Goal: Task Accomplishment & Management: Manage account settings

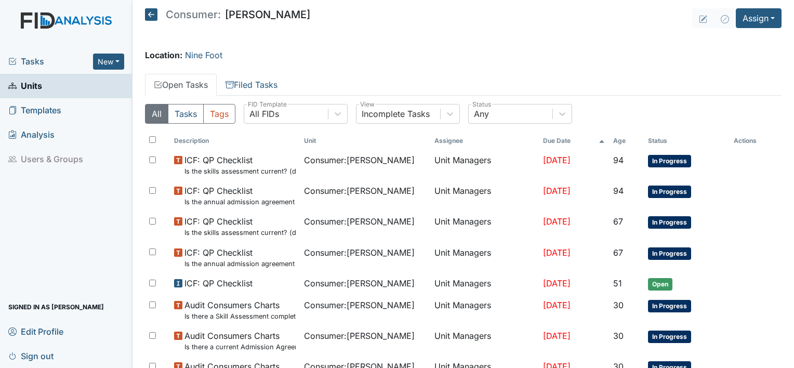
click at [151, 18] on icon at bounding box center [151, 14] width 12 height 12
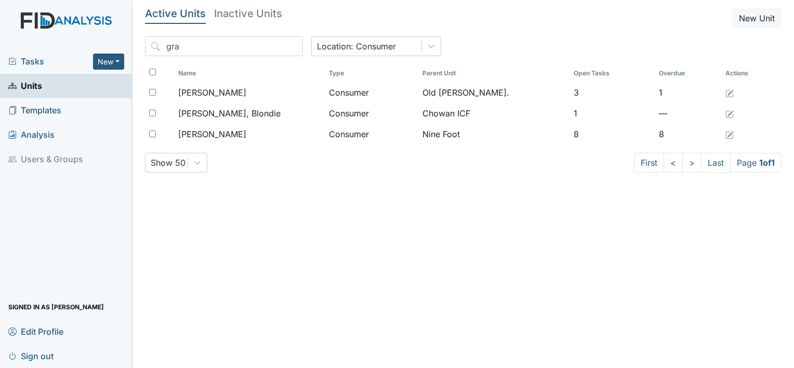
click at [39, 83] on span "Units" at bounding box center [25, 86] width 34 height 16
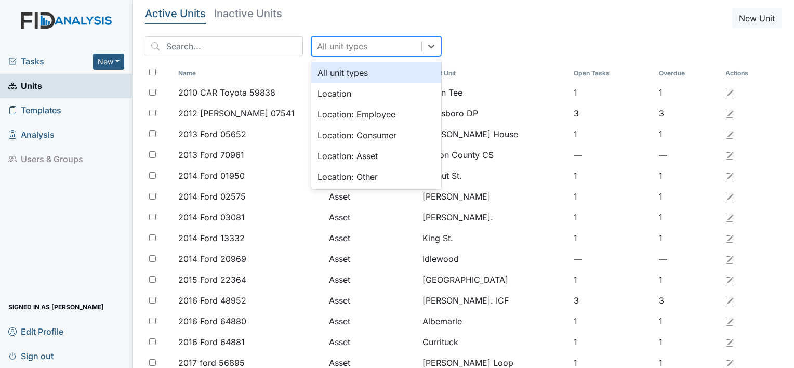
click at [330, 48] on div "All unit types" at bounding box center [342, 46] width 50 height 12
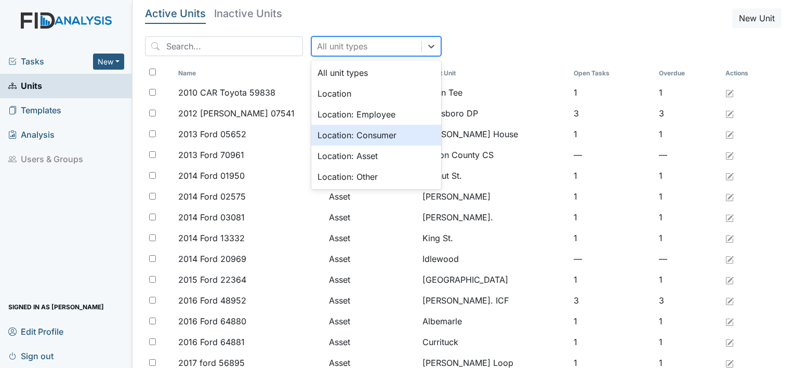
click at [320, 134] on div "Location: Consumer" at bounding box center [376, 135] width 130 height 21
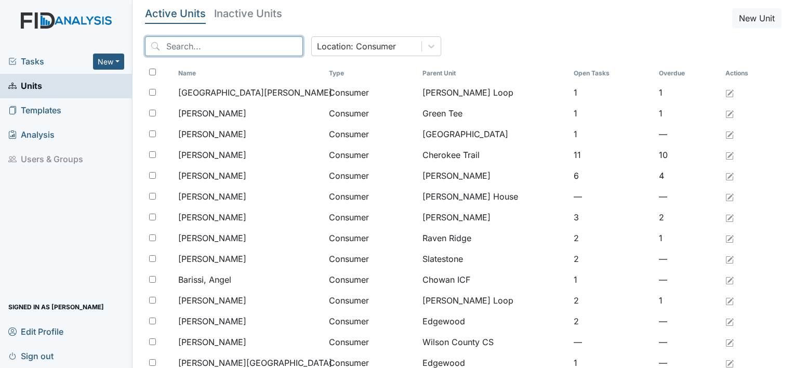
click at [239, 44] on input "search" at bounding box center [224, 46] width 158 height 20
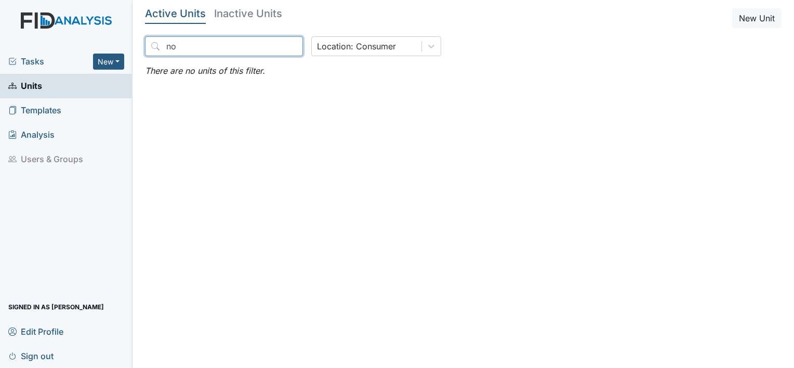
type input "n"
type input "g"
type input "l"
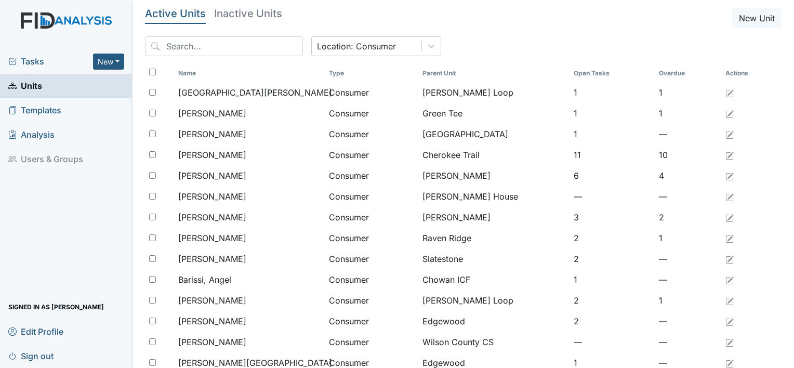
click at [245, 11] on h5 "Inactive Units" at bounding box center [248, 13] width 68 height 10
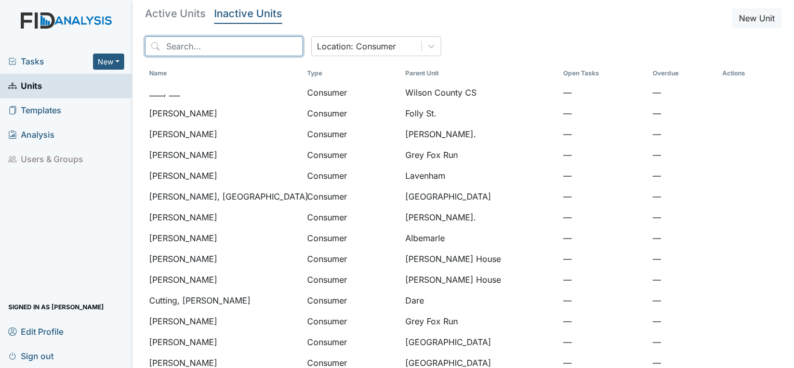
click at [228, 49] on input "search" at bounding box center [224, 46] width 158 height 20
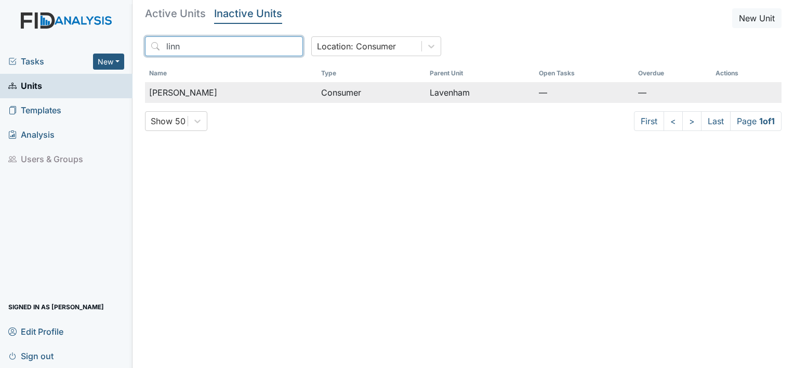
type input "linn"
click at [202, 97] on span "Linney, Justin" at bounding box center [183, 92] width 68 height 12
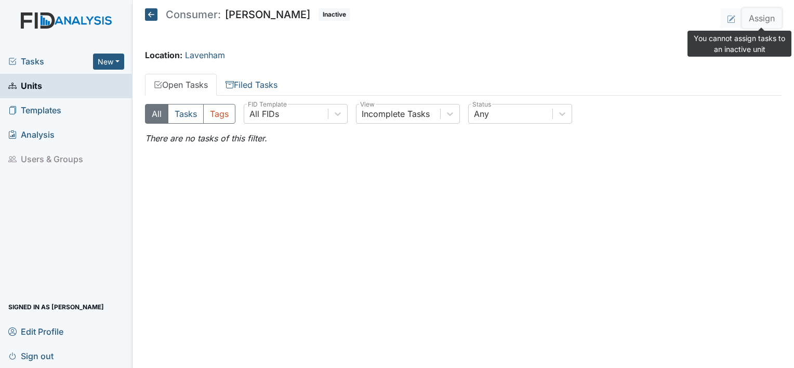
click at [761, 24] on button "Assign" at bounding box center [761, 18] width 39 height 20
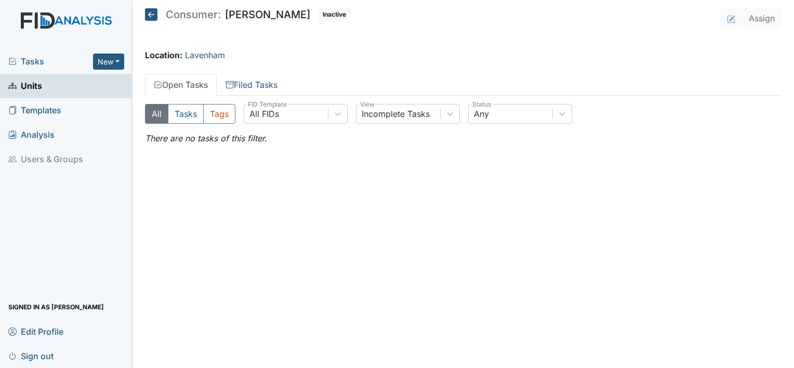
click at [448, 20] on header "Consumer: Justin Linney Inactive Assign" at bounding box center [463, 18] width 636 height 20
click at [42, 18] on img at bounding box center [66, 30] width 132 height 37
click at [154, 12] on icon at bounding box center [151, 14] width 12 height 12
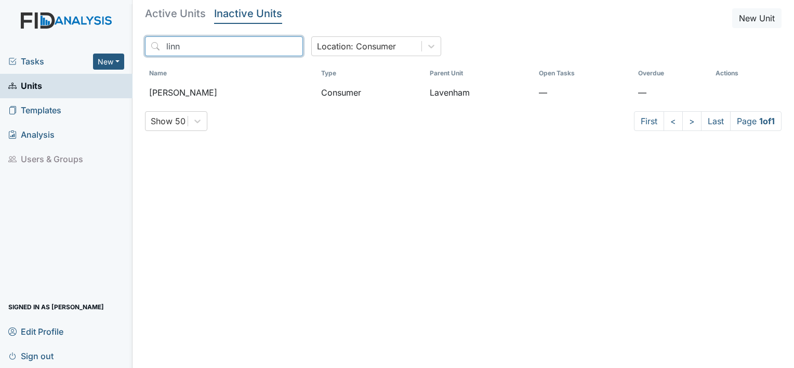
click at [242, 43] on input "linn" at bounding box center [224, 46] width 158 height 20
click at [185, 17] on h5 "Active Units" at bounding box center [175, 13] width 61 height 10
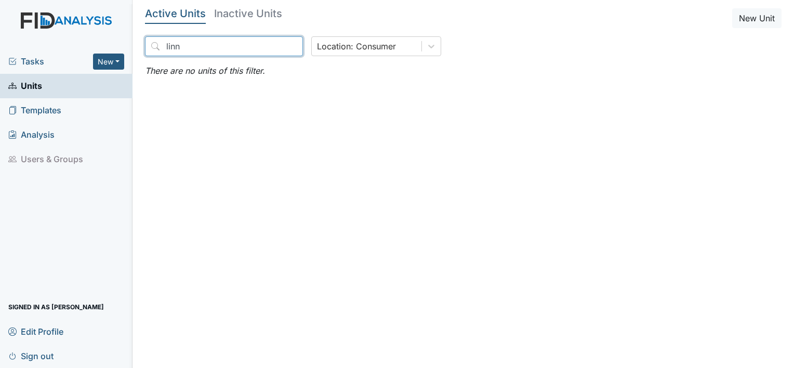
click at [271, 43] on input "linn" at bounding box center [224, 46] width 158 height 20
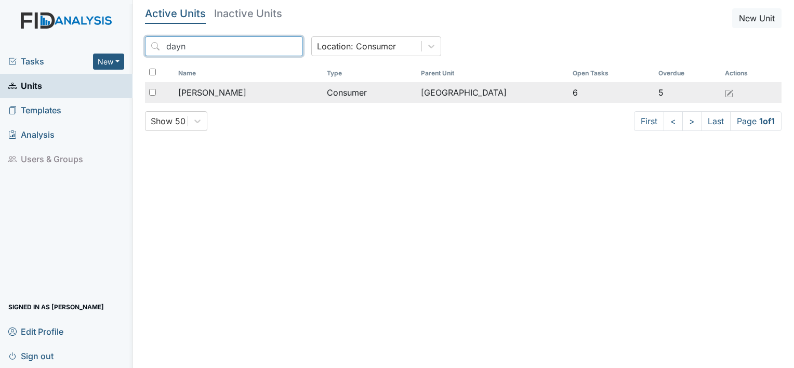
type input "dayn"
click at [224, 92] on span "[PERSON_NAME]" at bounding box center [212, 92] width 68 height 12
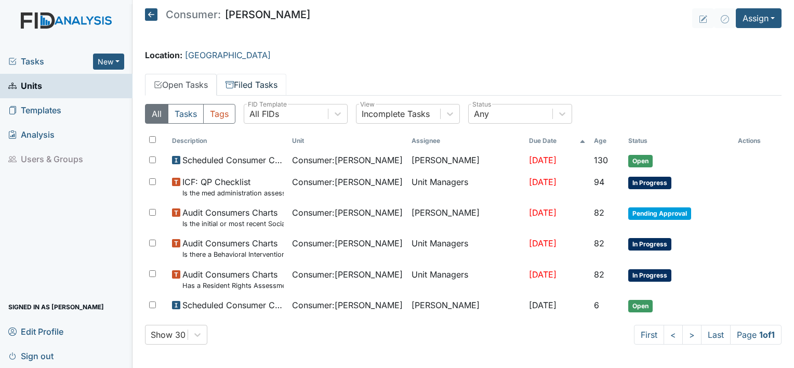
click at [247, 81] on link "Filed Tasks" at bounding box center [252, 85] width 70 height 22
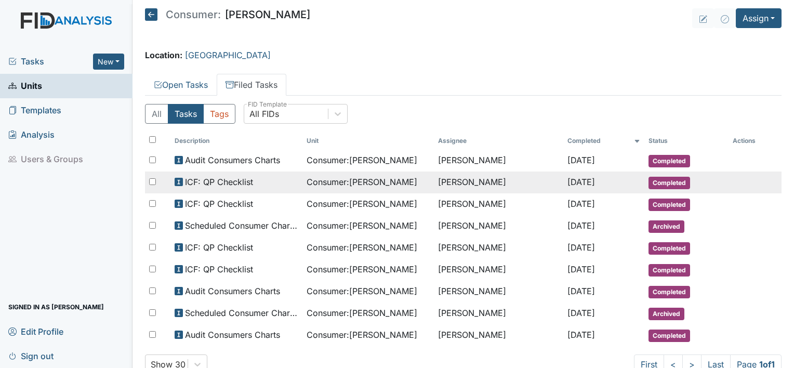
click at [326, 183] on span "Consumer : Wilson, Dayna" at bounding box center [362, 182] width 111 height 12
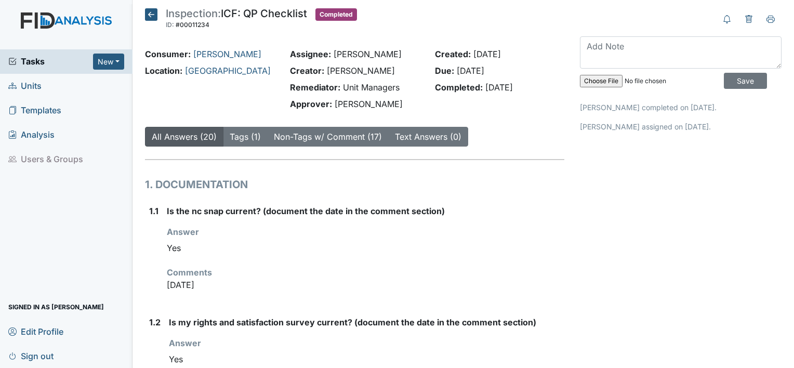
click at [153, 16] on icon at bounding box center [151, 14] width 12 height 12
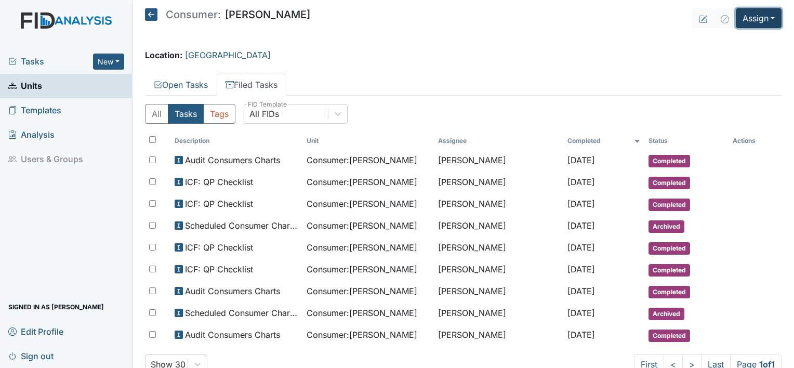
click at [753, 26] on button "Assign" at bounding box center [759, 18] width 46 height 20
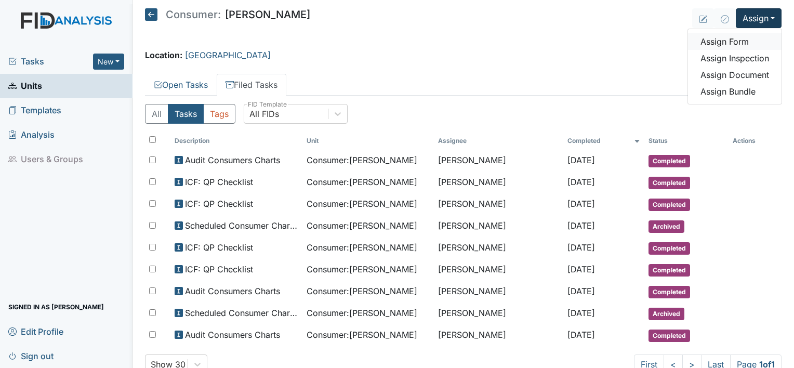
click at [729, 42] on link "Assign Form" at bounding box center [735, 41] width 94 height 17
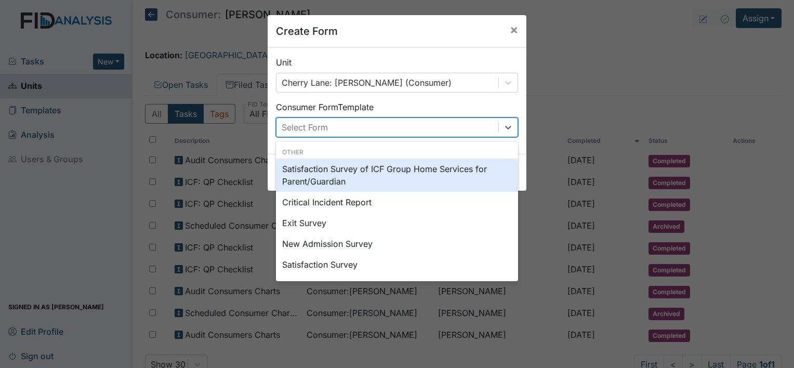
click at [473, 124] on div "Select Form" at bounding box center [387, 127] width 222 height 19
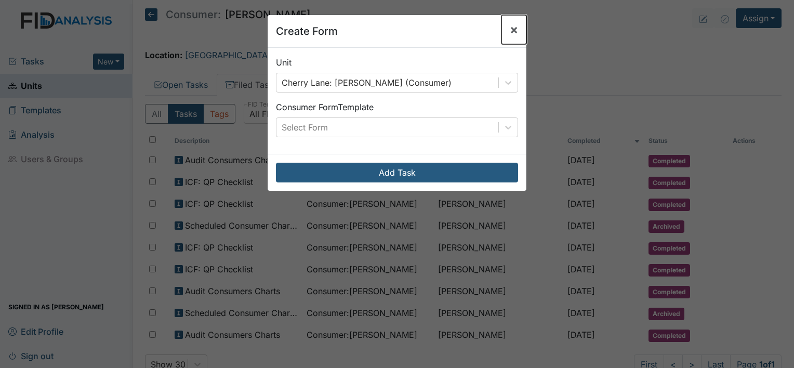
click at [510, 29] on span "×" at bounding box center [514, 29] width 8 height 15
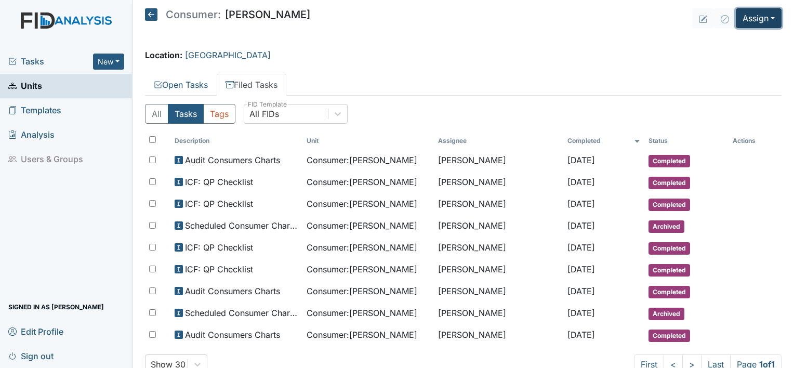
click at [755, 17] on button "Assign" at bounding box center [759, 18] width 46 height 20
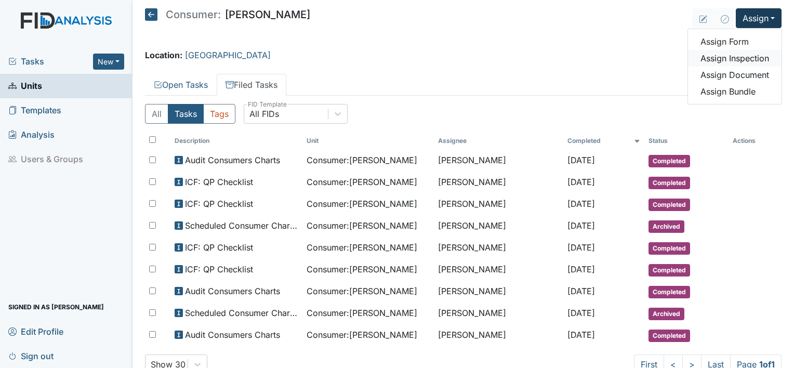
click at [740, 56] on link "Assign Inspection" at bounding box center [735, 58] width 94 height 17
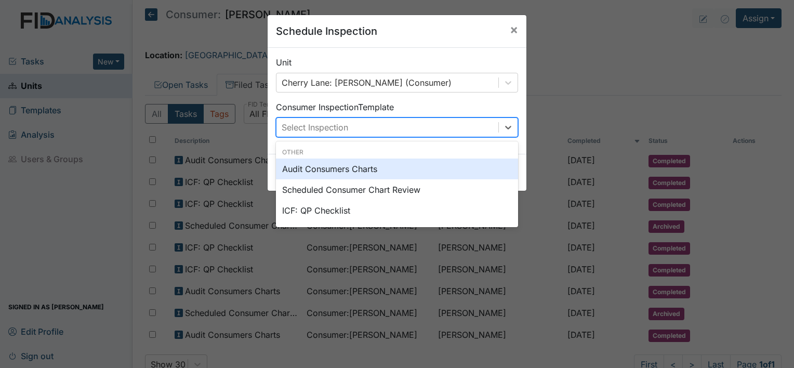
click at [458, 120] on div "Select Inspection" at bounding box center [387, 127] width 222 height 19
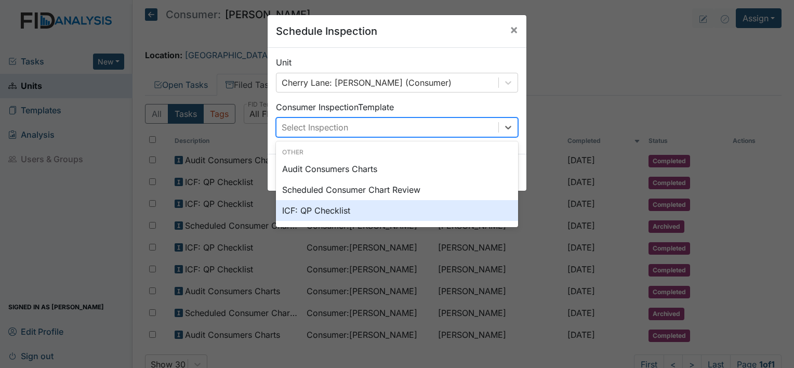
click at [414, 212] on div "ICF: QP Checklist" at bounding box center [397, 210] width 242 height 21
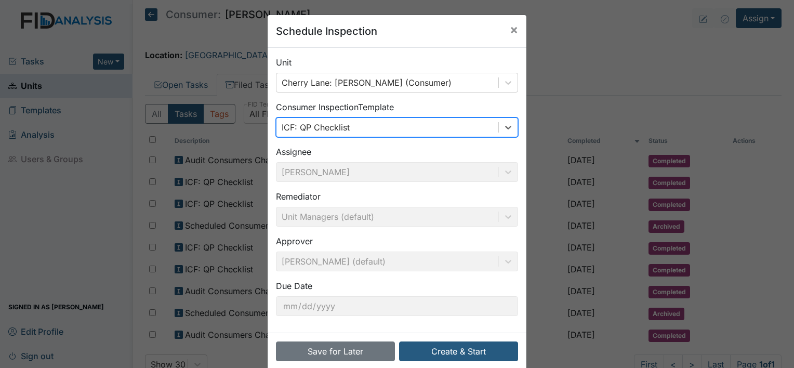
scroll to position [16, 0]
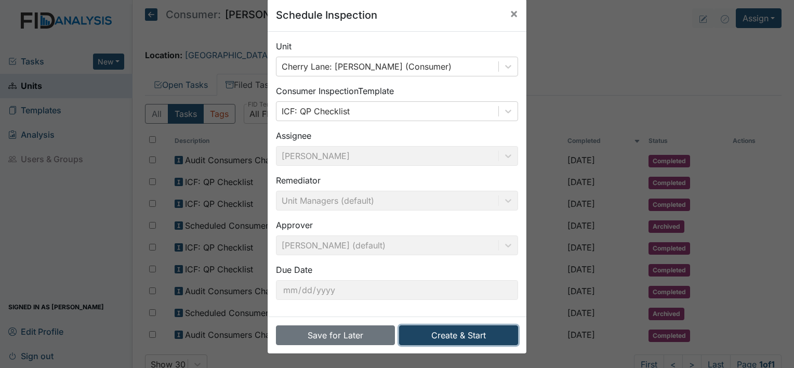
click at [433, 331] on button "Create & Start" at bounding box center [458, 335] width 119 height 20
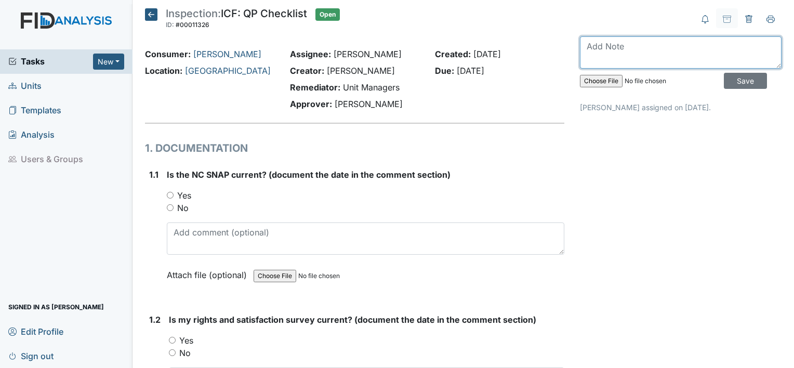
click at [656, 52] on textarea at bounding box center [681, 52] width 202 height 32
type textarea "July 2025"
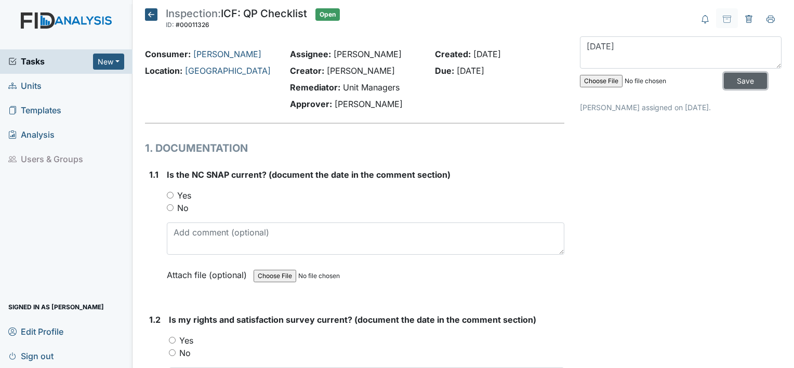
click at [744, 81] on input "Save" at bounding box center [745, 81] width 43 height 16
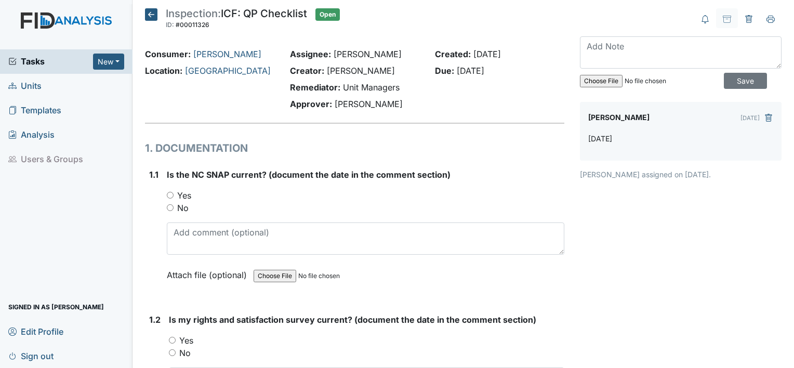
click at [151, 16] on icon at bounding box center [151, 14] width 12 height 12
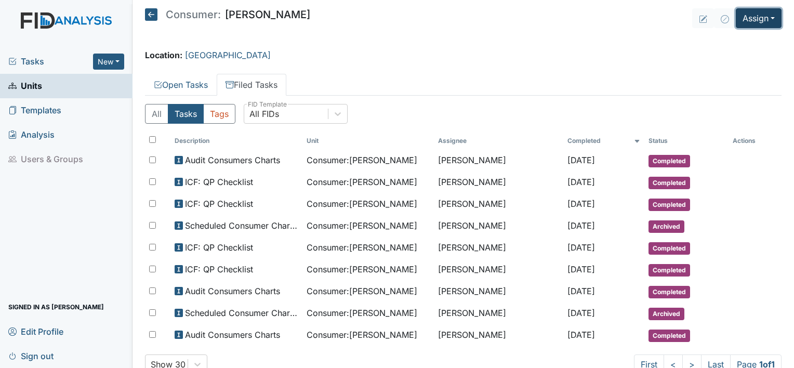
click at [741, 19] on button "Assign" at bounding box center [759, 18] width 46 height 20
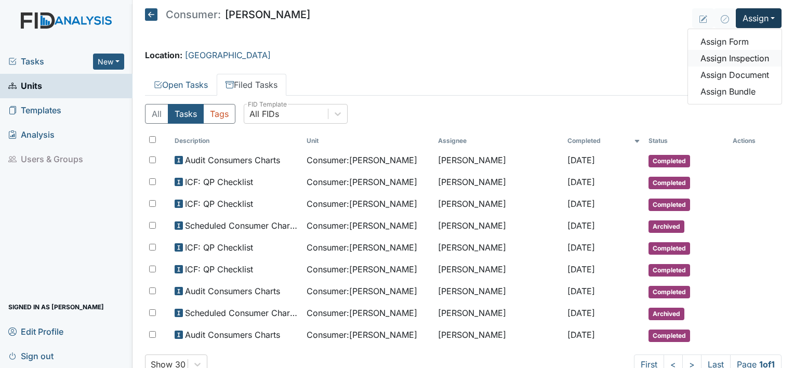
click at [730, 55] on link "Assign Inspection" at bounding box center [735, 58] width 94 height 17
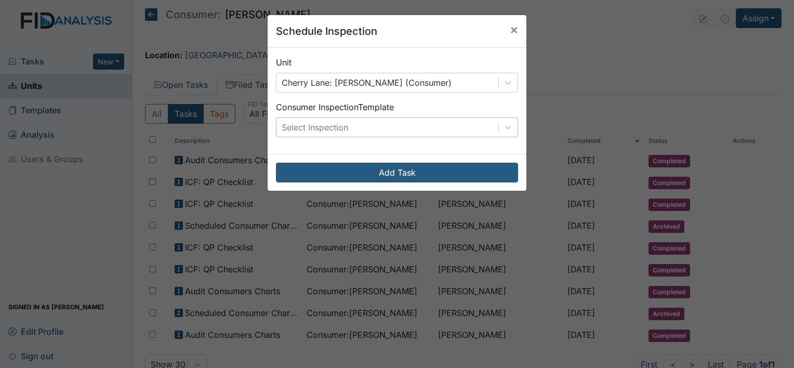
click at [463, 129] on div "Select Inspection" at bounding box center [387, 127] width 222 height 19
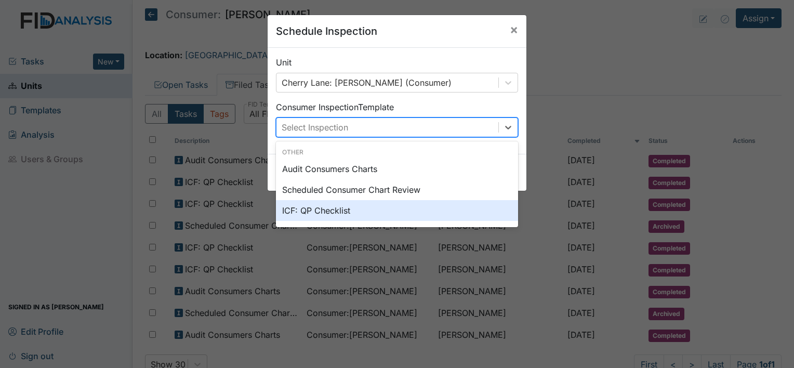
click at [428, 208] on div "ICF: QP Checklist" at bounding box center [397, 210] width 242 height 21
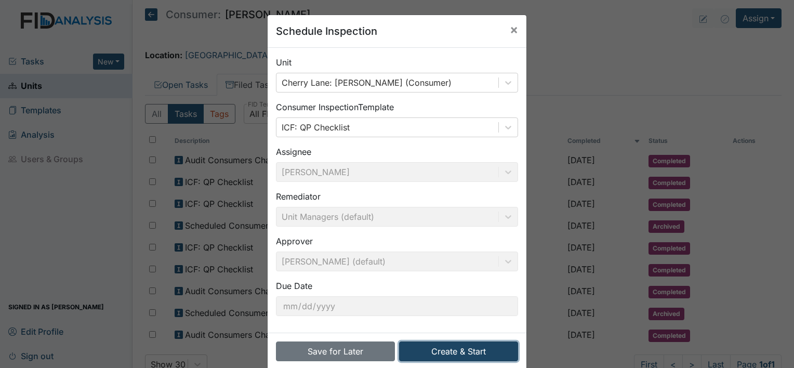
click at [431, 343] on button "Create & Start" at bounding box center [458, 351] width 119 height 20
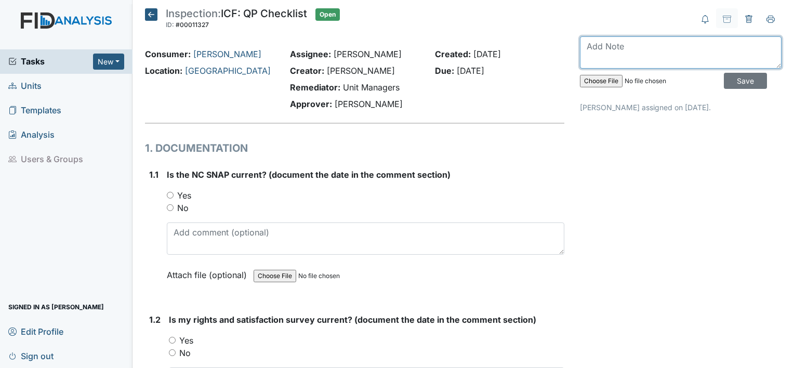
click at [665, 53] on textarea at bounding box center [681, 52] width 202 height 32
type textarea "[DATE]"
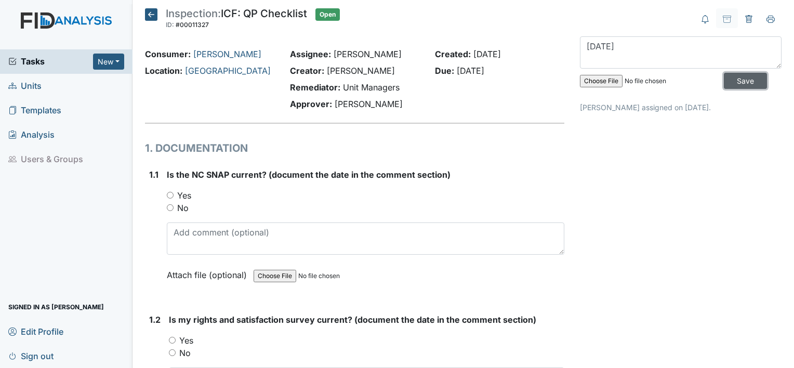
click at [731, 83] on input "Save" at bounding box center [745, 81] width 43 height 16
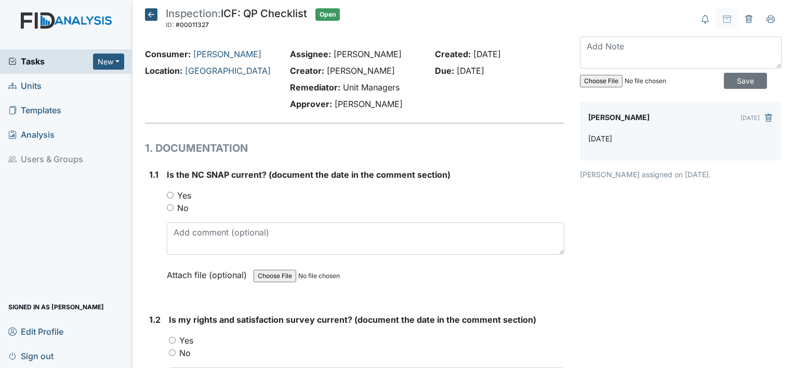
click at [152, 9] on icon at bounding box center [151, 14] width 12 height 12
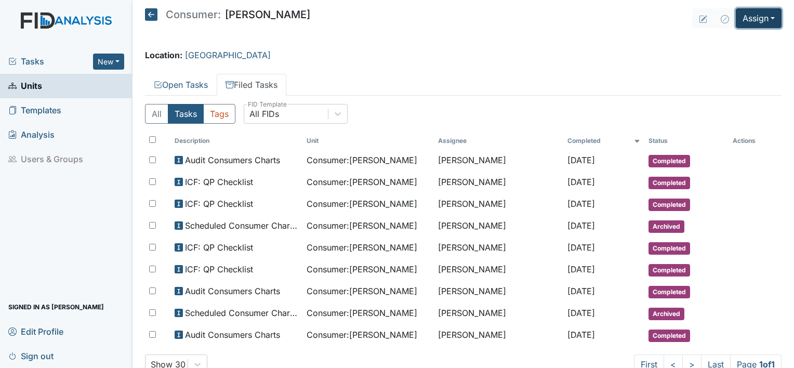
click at [752, 15] on button "Assign" at bounding box center [759, 18] width 46 height 20
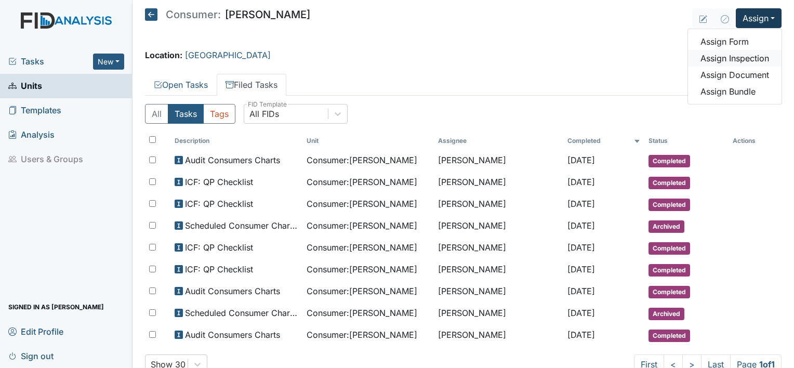
click at [735, 54] on link "Assign Inspection" at bounding box center [735, 58] width 94 height 17
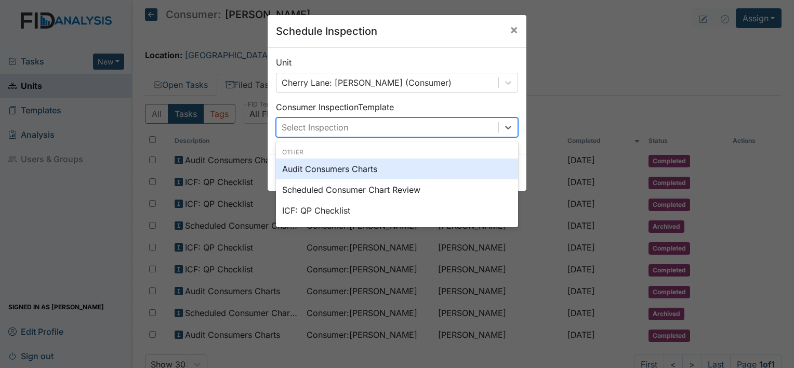
click at [478, 129] on div "Select Inspection" at bounding box center [387, 127] width 222 height 19
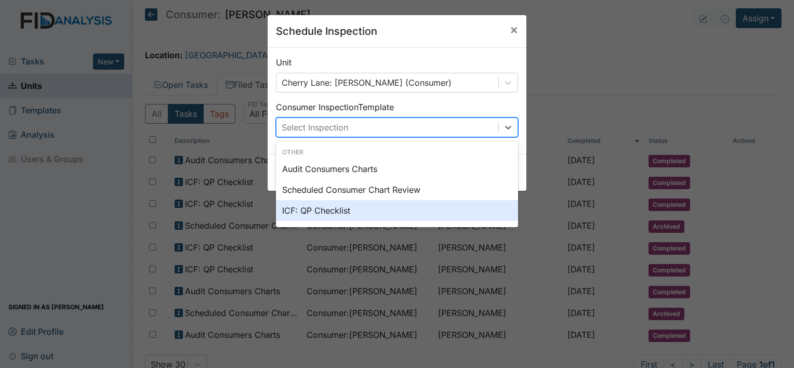
click at [447, 209] on div "ICF: QP Checklist" at bounding box center [397, 210] width 242 height 21
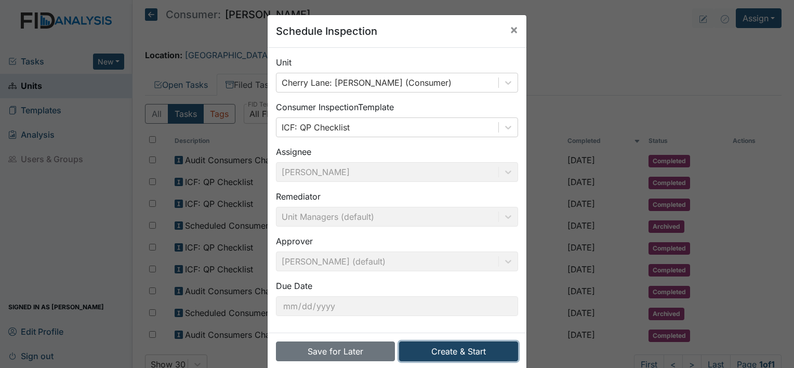
click at [437, 353] on button "Create & Start" at bounding box center [458, 351] width 119 height 20
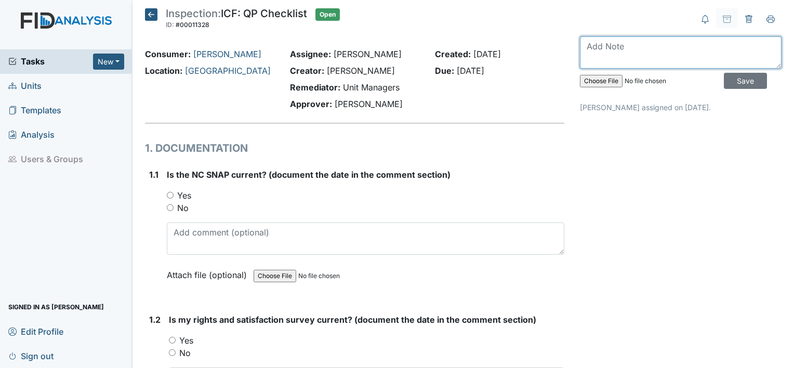
click at [669, 54] on textarea at bounding box center [681, 52] width 202 height 32
type textarea "September 2025"
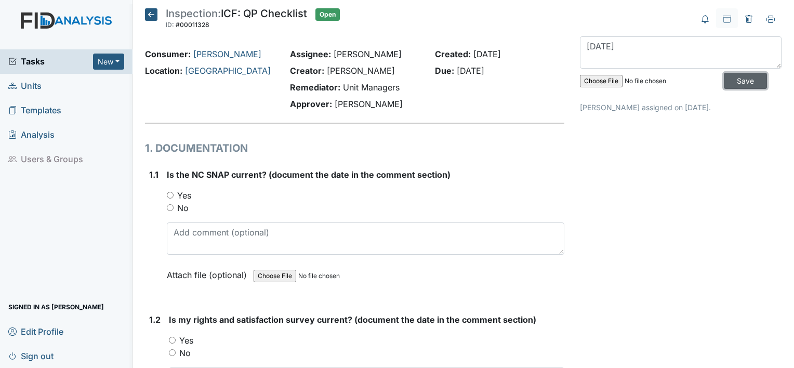
click at [733, 79] on input "Save" at bounding box center [745, 81] width 43 height 16
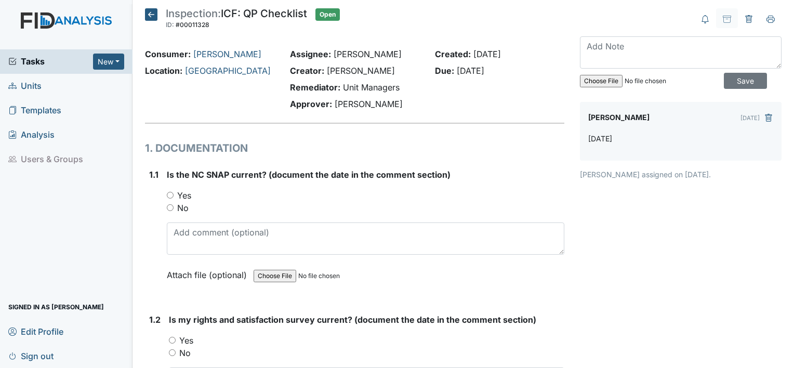
click at [22, 61] on span "Tasks" at bounding box center [50, 61] width 85 height 12
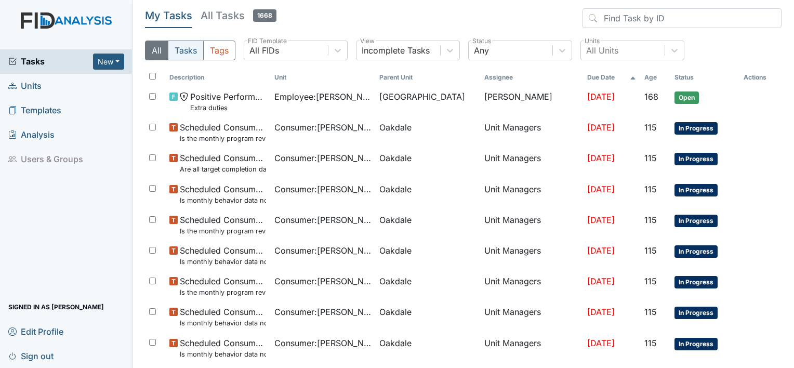
click at [188, 49] on button "Tasks" at bounding box center [186, 51] width 36 height 20
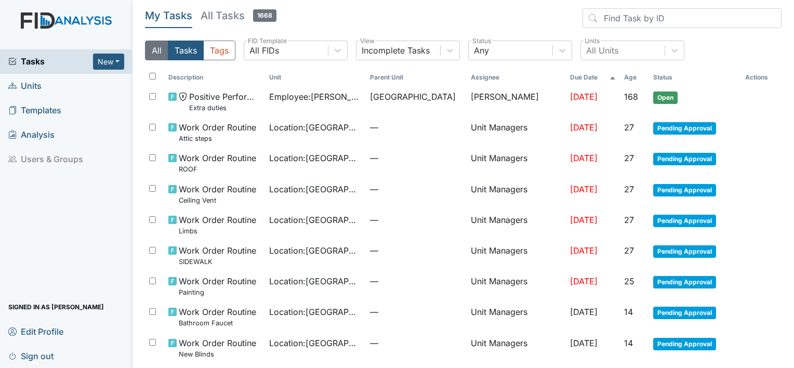
click at [151, 42] on button "All" at bounding box center [156, 51] width 23 height 20
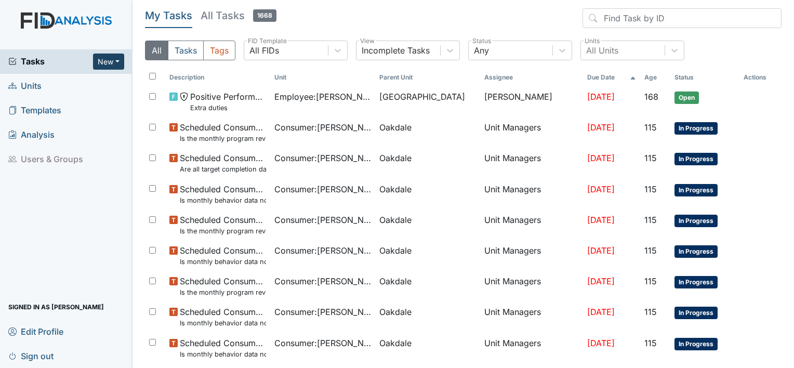
click at [105, 58] on button "New" at bounding box center [108, 62] width 31 height 16
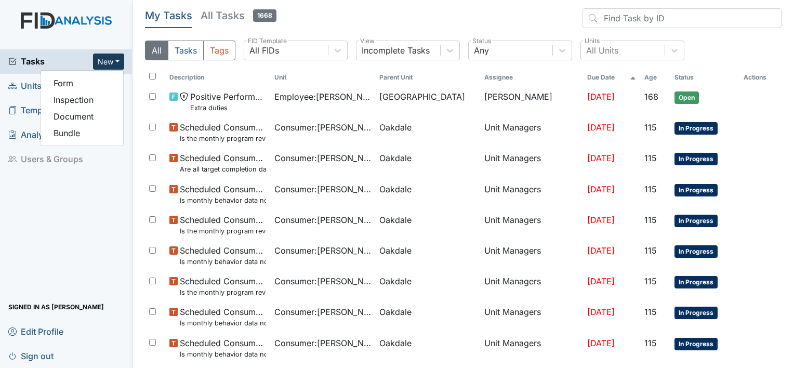
click at [31, 80] on span "Units" at bounding box center [24, 86] width 33 height 16
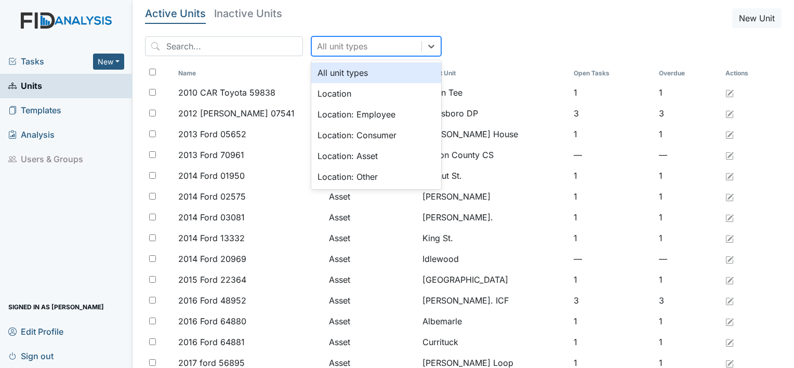
click at [317, 45] on div "All unit types" at bounding box center [342, 46] width 50 height 12
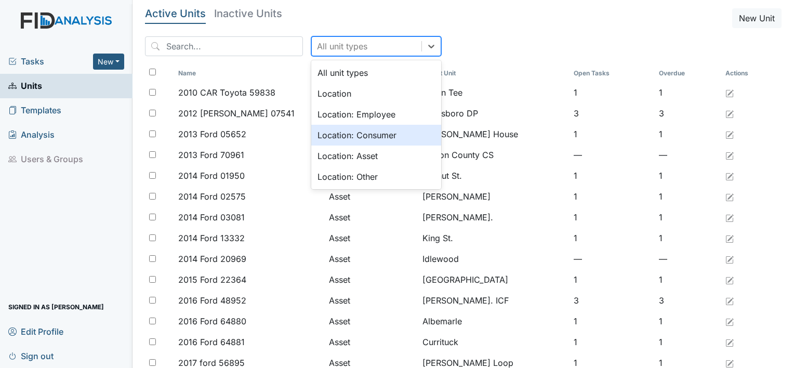
click at [312, 138] on div "Location: Consumer" at bounding box center [376, 135] width 130 height 21
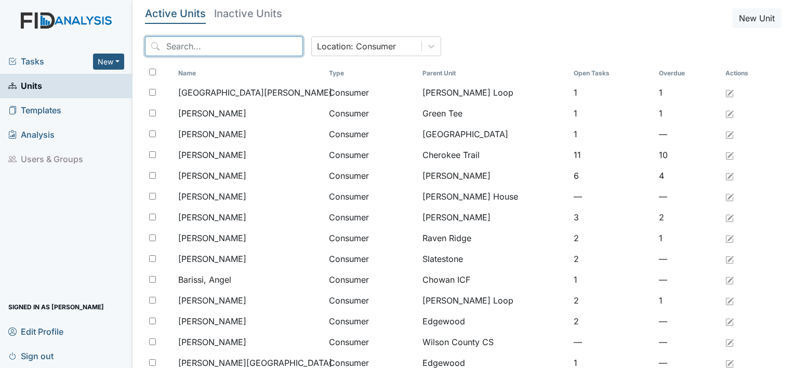
click at [204, 49] on input "search" at bounding box center [224, 46] width 158 height 20
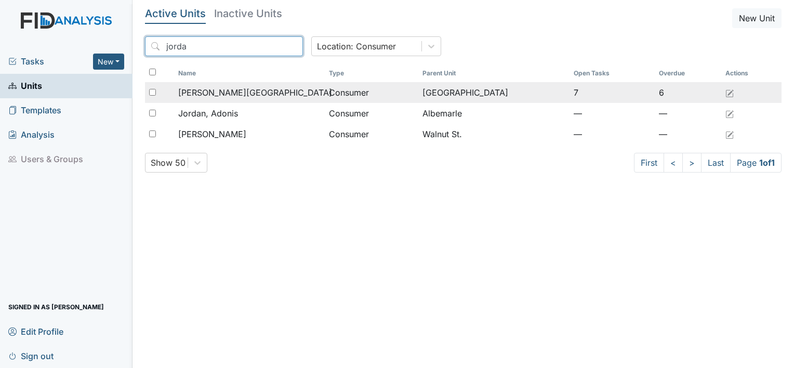
type input "jorda"
click at [214, 91] on span "[PERSON_NAME][GEOGRAPHIC_DATA]" at bounding box center [255, 92] width 154 height 12
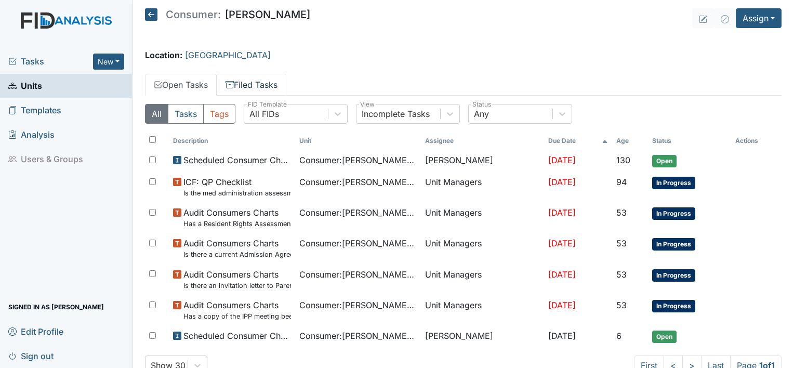
click at [251, 80] on link "Filed Tasks" at bounding box center [252, 85] width 70 height 22
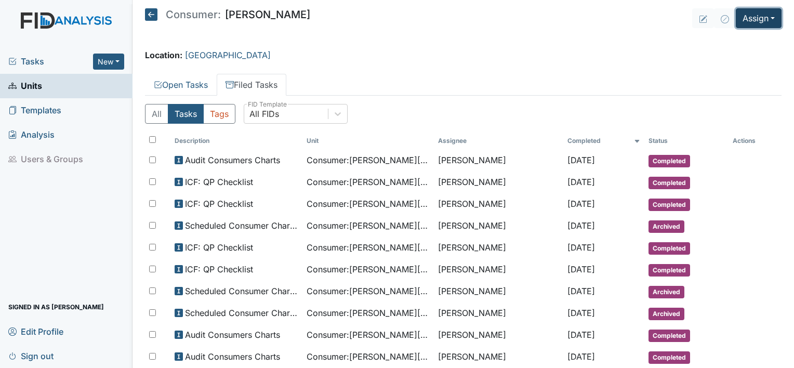
click at [736, 19] on button "Assign" at bounding box center [759, 18] width 46 height 20
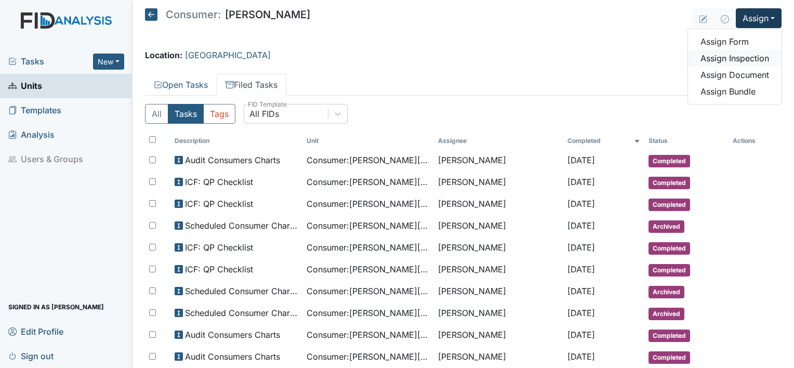
click at [723, 56] on link "Assign Inspection" at bounding box center [735, 58] width 94 height 17
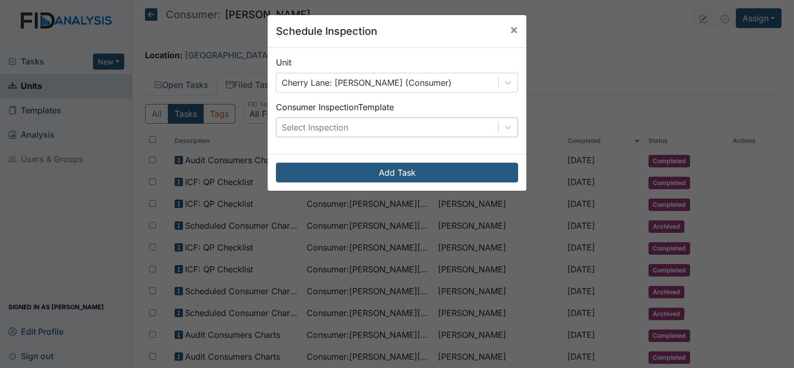
click at [480, 124] on div "Select Inspection" at bounding box center [387, 127] width 222 height 19
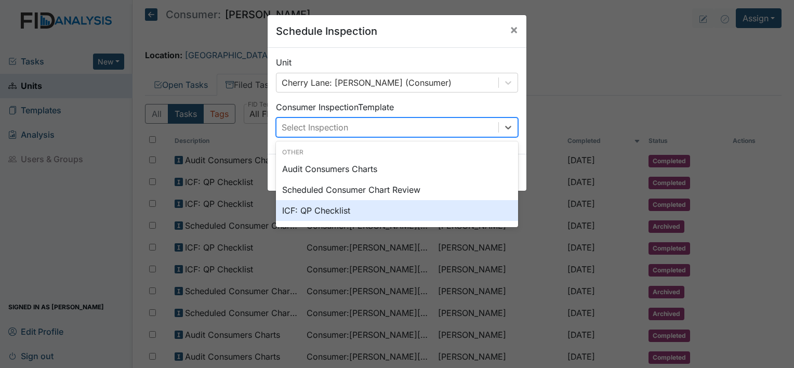
click at [453, 205] on div "ICF: QP Checklist" at bounding box center [397, 210] width 242 height 21
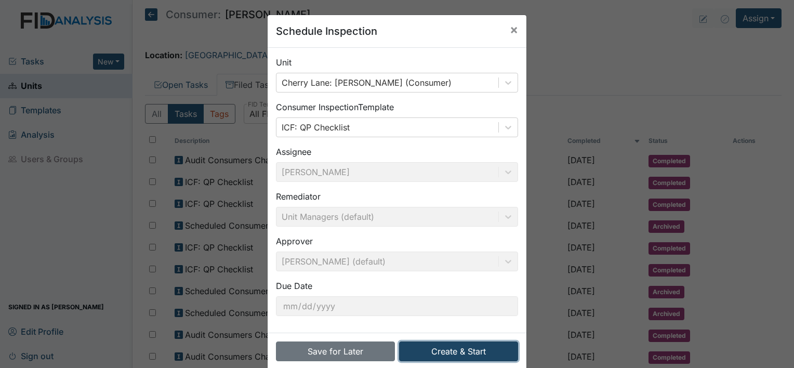
click at [450, 347] on button "Create & Start" at bounding box center [458, 351] width 119 height 20
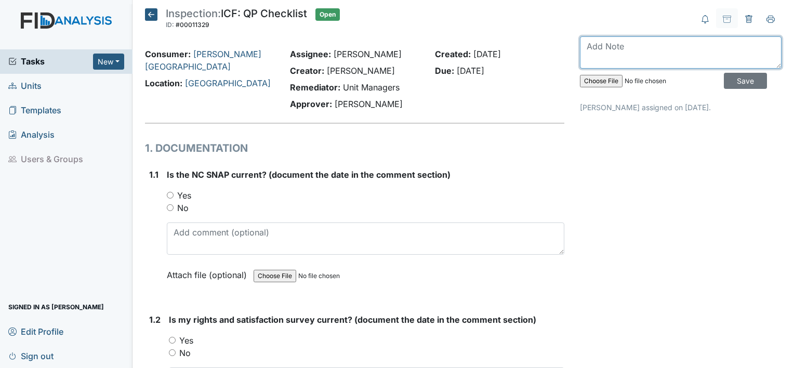
click at [628, 58] on textarea at bounding box center [681, 52] width 202 height 32
type textarea "[DATE]"
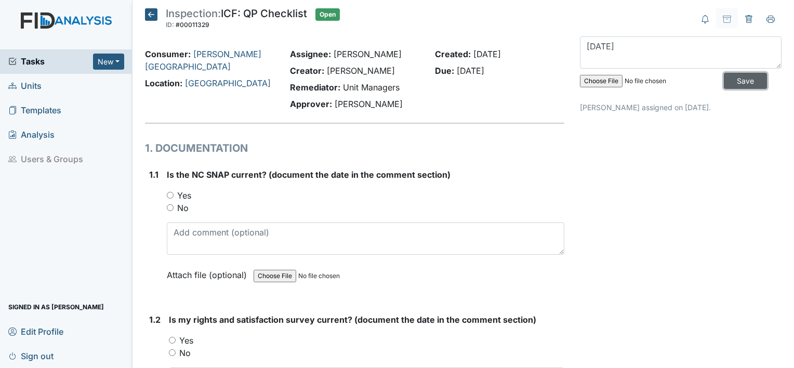
click at [742, 79] on input "Save" at bounding box center [745, 81] width 43 height 16
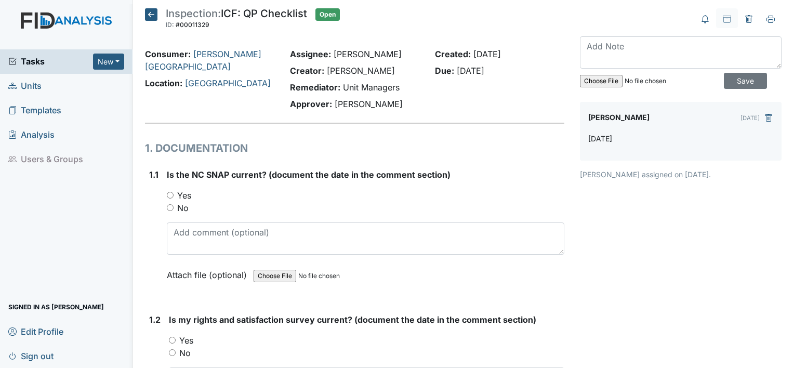
click at [150, 14] on icon at bounding box center [151, 14] width 12 height 12
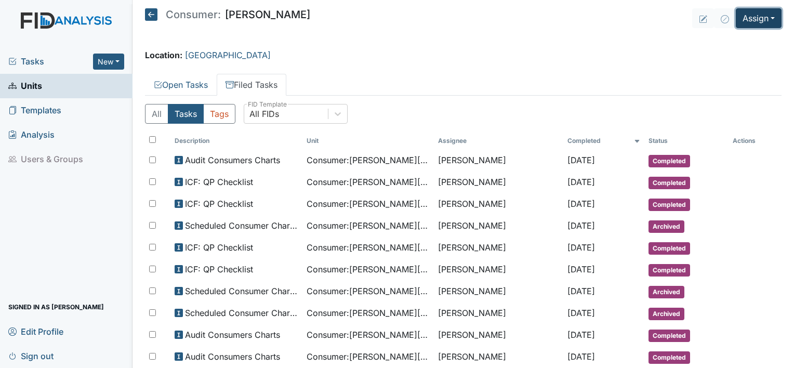
click at [746, 21] on button "Assign" at bounding box center [759, 18] width 46 height 20
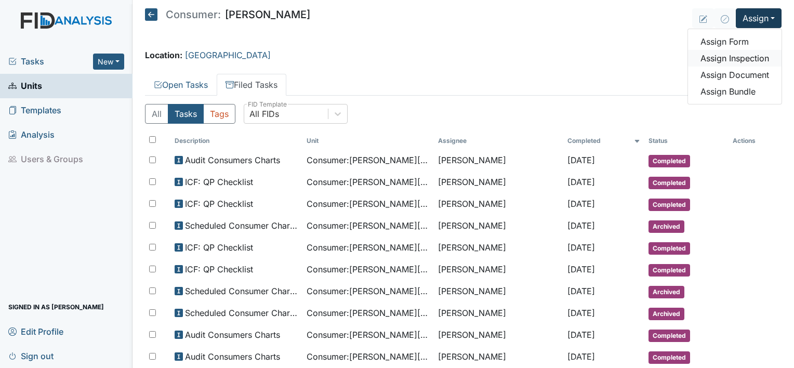
click at [725, 61] on link "Assign Inspection" at bounding box center [735, 58] width 94 height 17
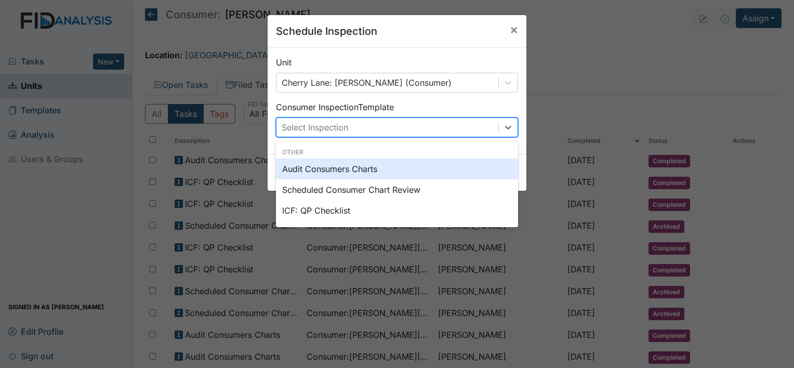
click at [493, 129] on div "Select Inspection" at bounding box center [387, 127] width 222 height 19
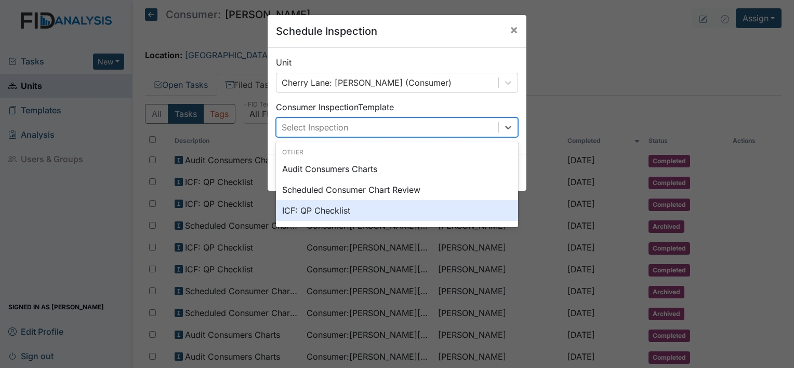
click at [459, 215] on div "ICF: QP Checklist" at bounding box center [397, 210] width 242 height 21
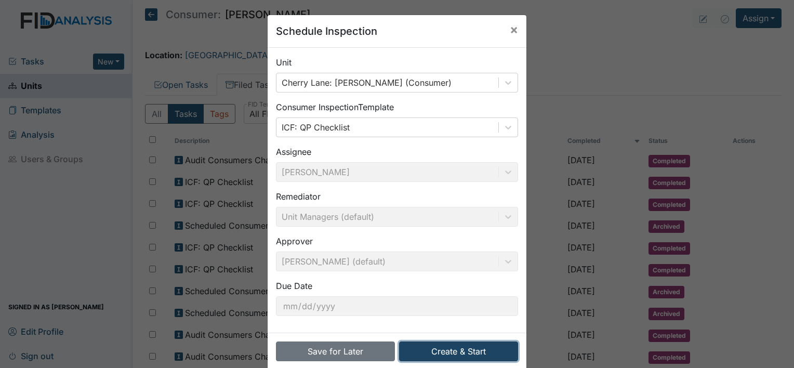
click at [434, 344] on button "Create & Start" at bounding box center [458, 351] width 119 height 20
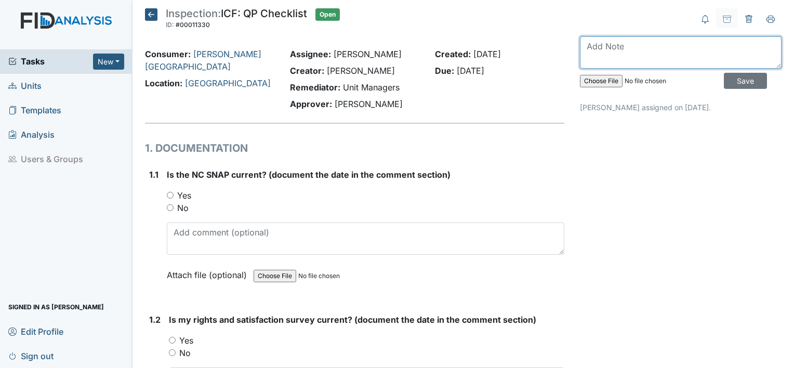
click at [640, 53] on textarea at bounding box center [681, 52] width 202 height 32
type textarea "August 2025"
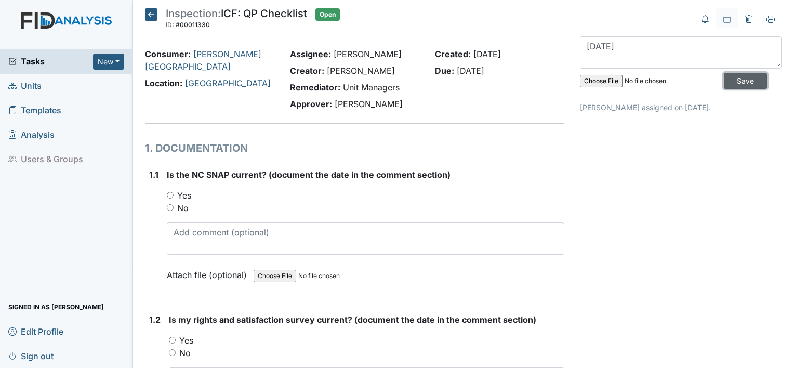
click at [733, 82] on input "Save" at bounding box center [745, 81] width 43 height 16
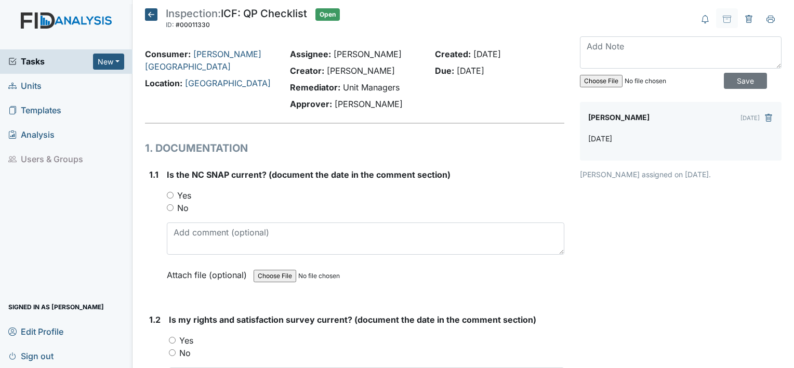
click at [149, 14] on icon at bounding box center [151, 14] width 12 height 12
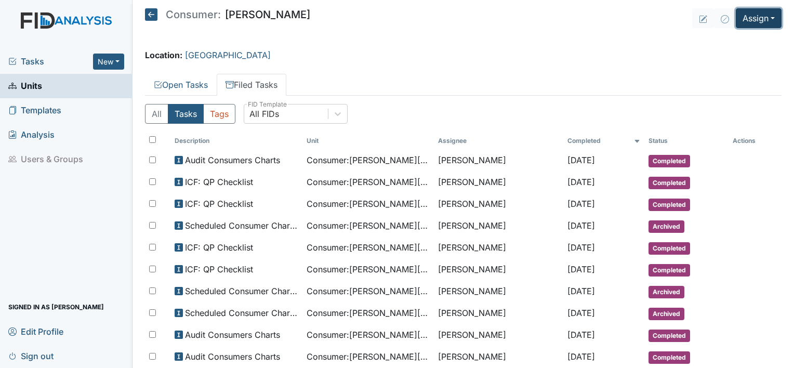
click at [744, 15] on button "Assign" at bounding box center [759, 18] width 46 height 20
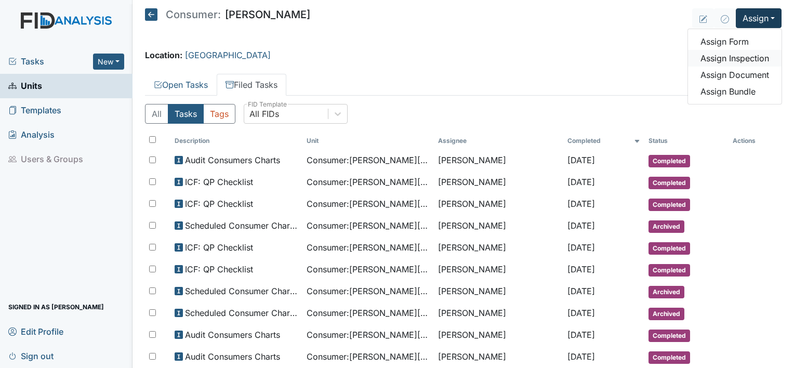
click at [723, 59] on link "Assign Inspection" at bounding box center [735, 58] width 94 height 17
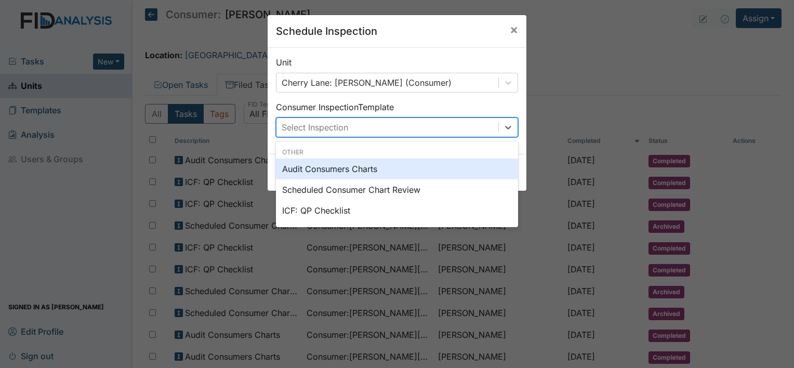
click at [464, 130] on div "Select Inspection" at bounding box center [387, 127] width 222 height 19
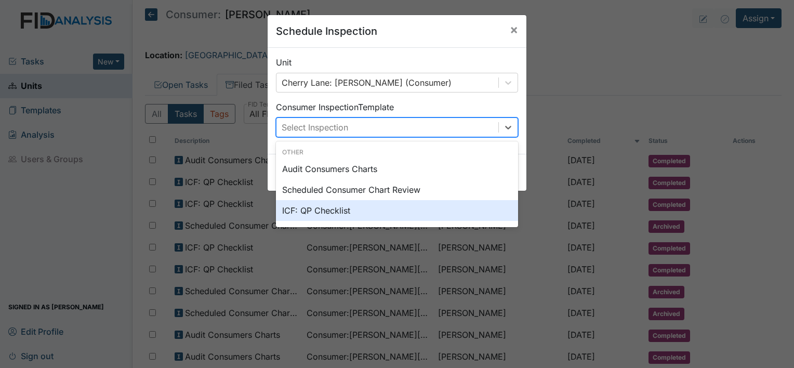
click at [430, 212] on div "ICF: QP Checklist" at bounding box center [397, 210] width 242 height 21
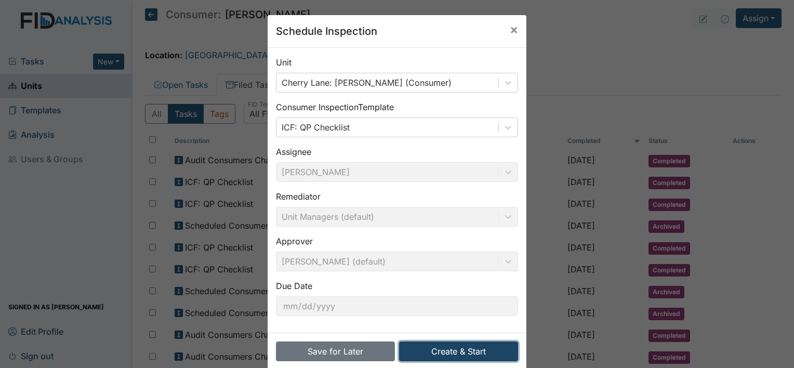
click at [419, 346] on button "Create & Start" at bounding box center [458, 351] width 119 height 20
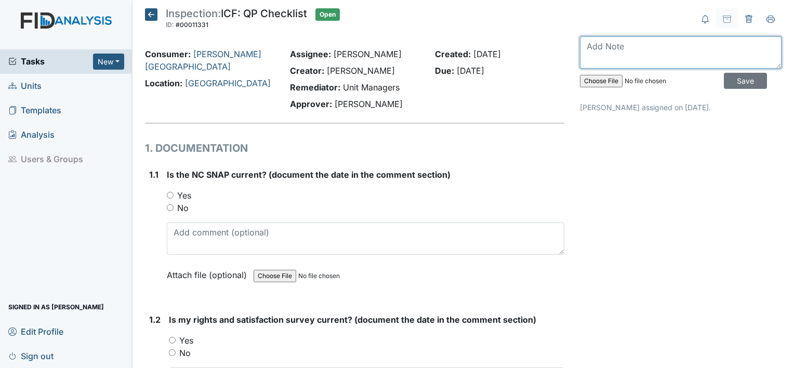
click at [657, 52] on textarea at bounding box center [681, 52] width 202 height 32
type textarea "September 2025"
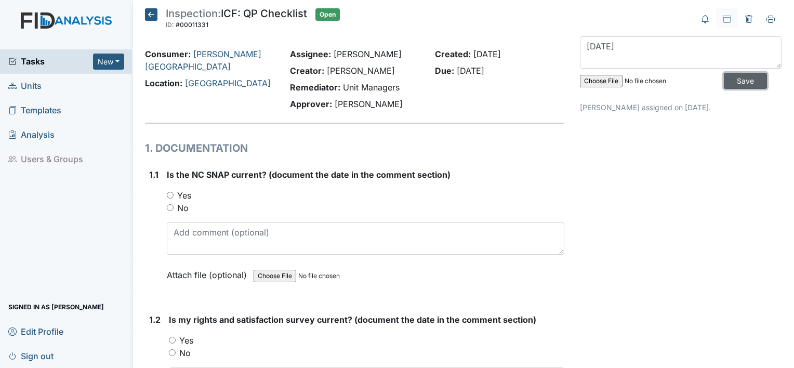
click at [725, 79] on input "Save" at bounding box center [745, 81] width 43 height 16
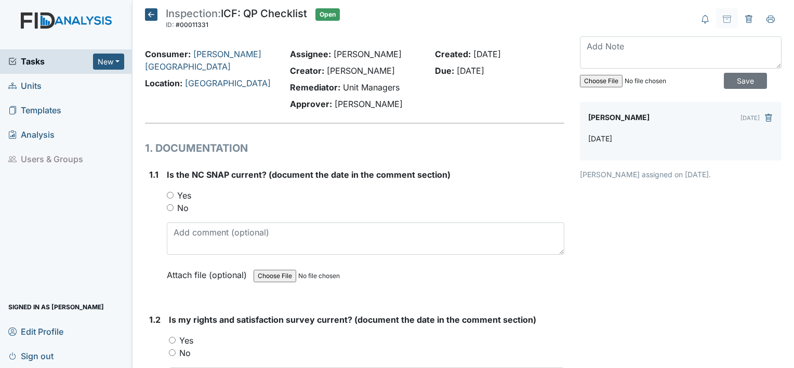
click at [150, 15] on icon at bounding box center [151, 14] width 12 height 12
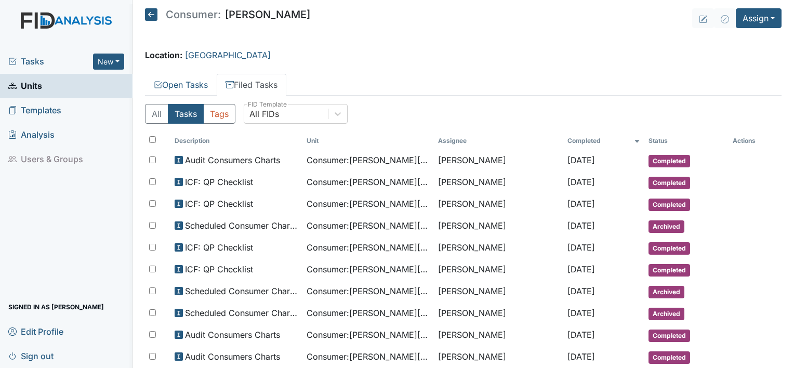
click at [152, 11] on icon at bounding box center [151, 14] width 12 height 12
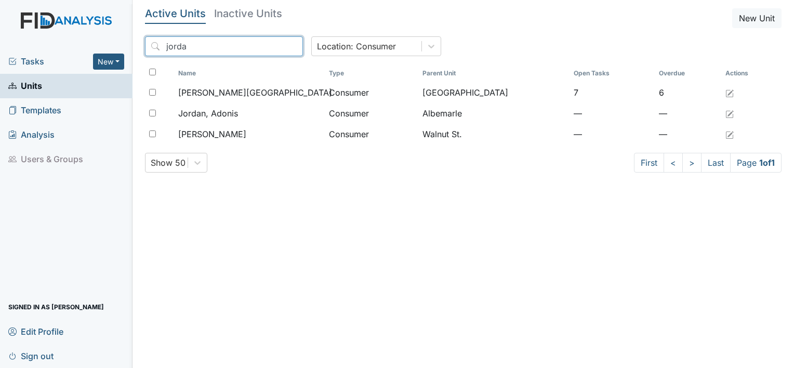
click at [272, 48] on input "jorda" at bounding box center [224, 46] width 158 height 20
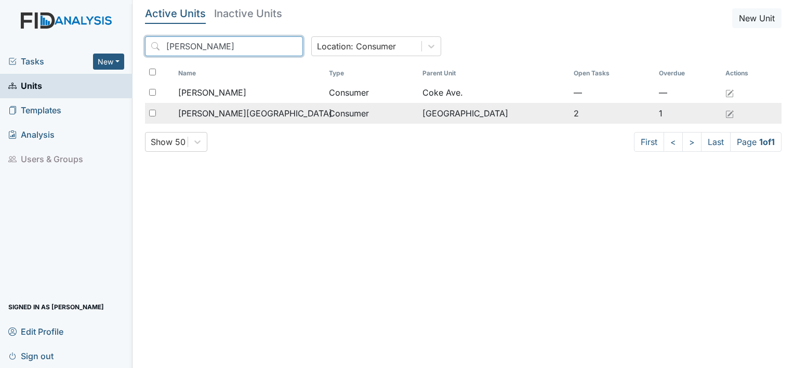
type input "[PERSON_NAME]"
click at [240, 116] on span "[PERSON_NAME][GEOGRAPHIC_DATA]" at bounding box center [255, 113] width 154 height 12
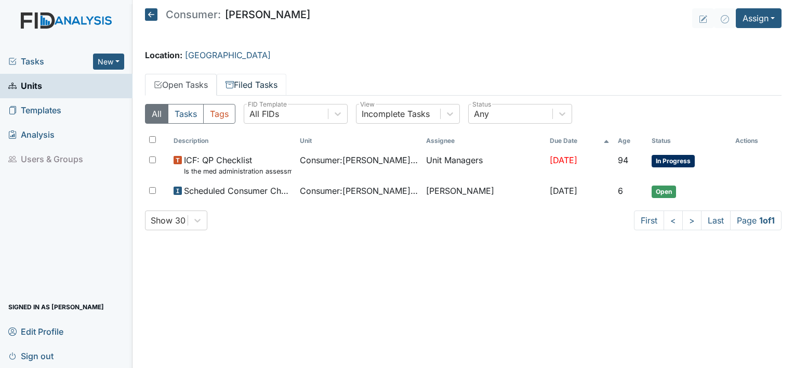
click at [273, 76] on link "Filed Tasks" at bounding box center [252, 85] width 70 height 22
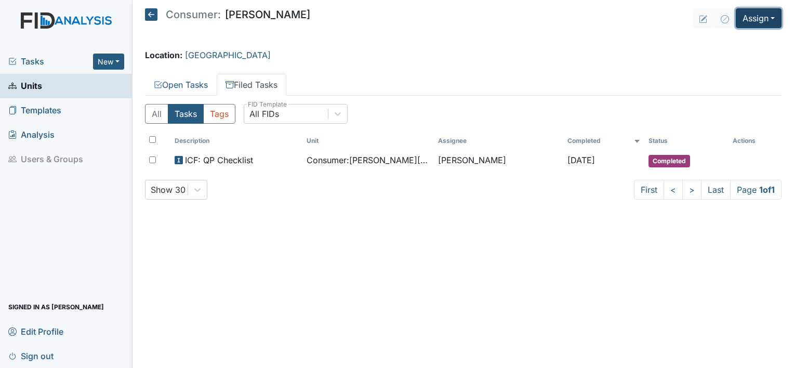
click at [766, 14] on button "Assign" at bounding box center [759, 18] width 46 height 20
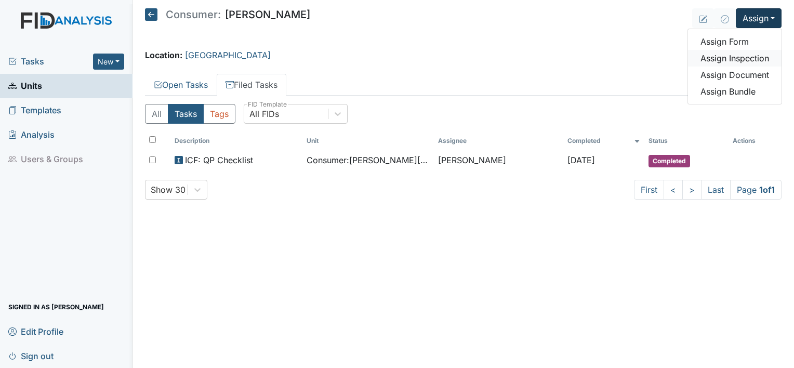
click at [723, 58] on link "Assign Inspection" at bounding box center [735, 58] width 94 height 17
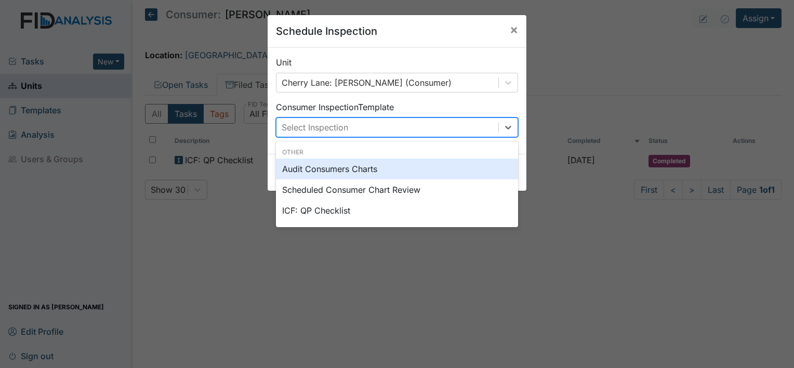
click at [476, 119] on div "Select Inspection" at bounding box center [387, 127] width 222 height 19
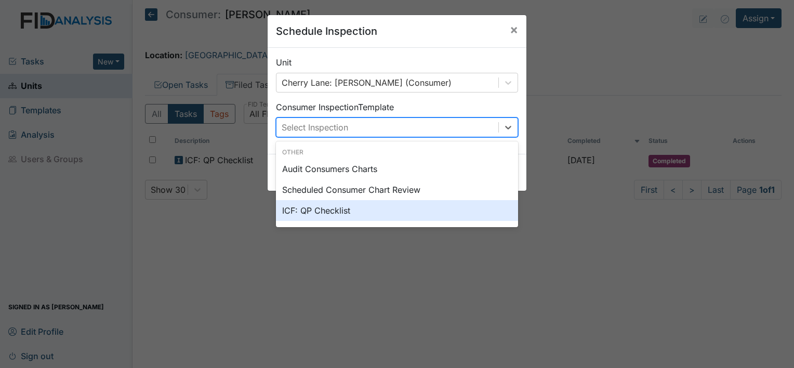
click at [436, 209] on div "ICF: QP Checklist" at bounding box center [397, 210] width 242 height 21
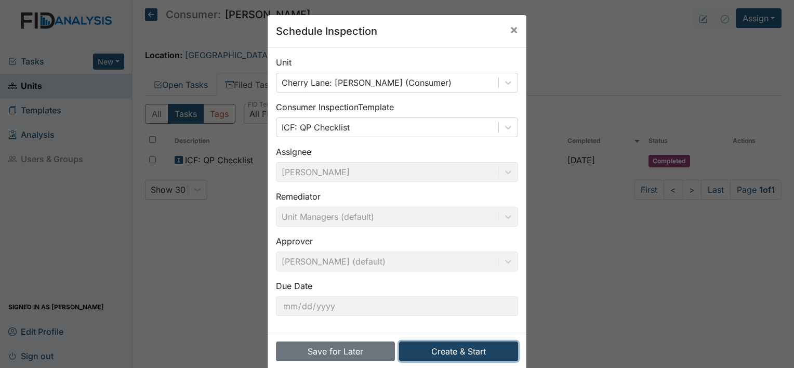
click at [444, 350] on button "Create & Start" at bounding box center [458, 351] width 119 height 20
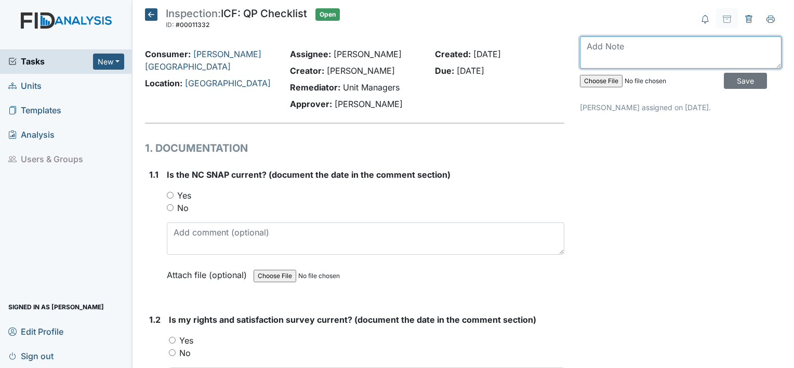
click at [664, 50] on textarea at bounding box center [681, 52] width 202 height 32
type textarea "[DATE]"
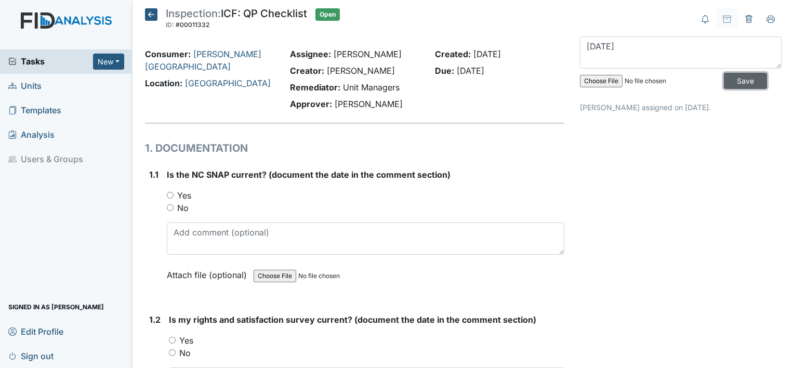
click at [726, 85] on input "Save" at bounding box center [745, 81] width 43 height 16
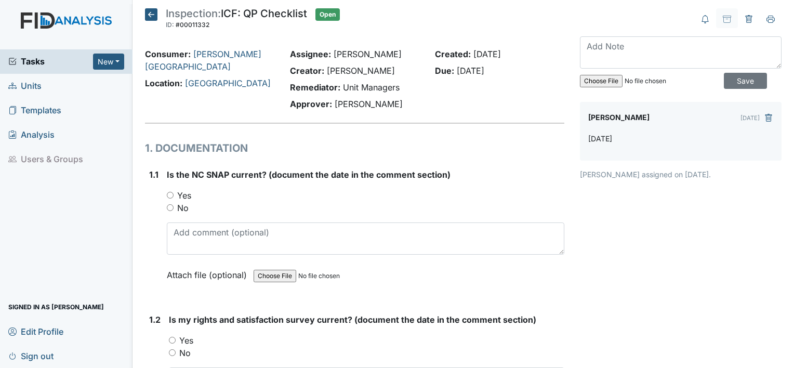
click at [150, 16] on icon at bounding box center [151, 14] width 12 height 12
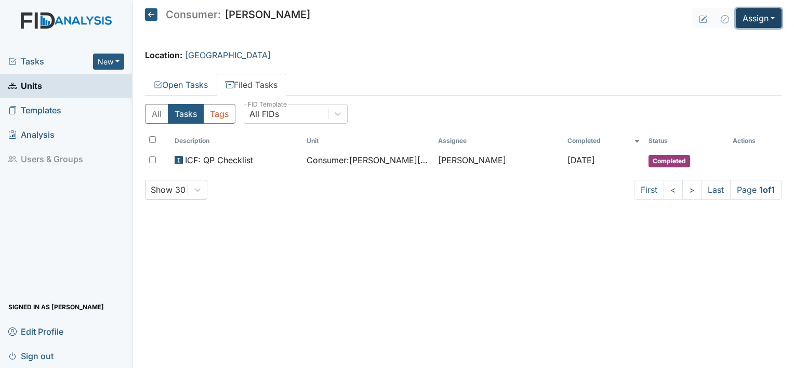
click at [757, 16] on button "Assign" at bounding box center [759, 18] width 46 height 20
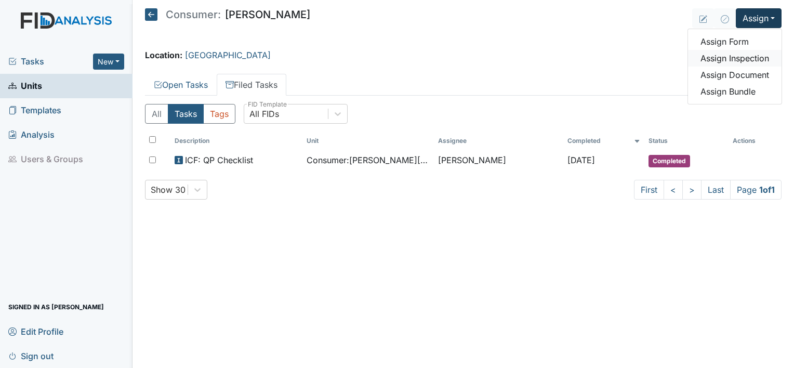
click at [733, 59] on link "Assign Inspection" at bounding box center [735, 58] width 94 height 17
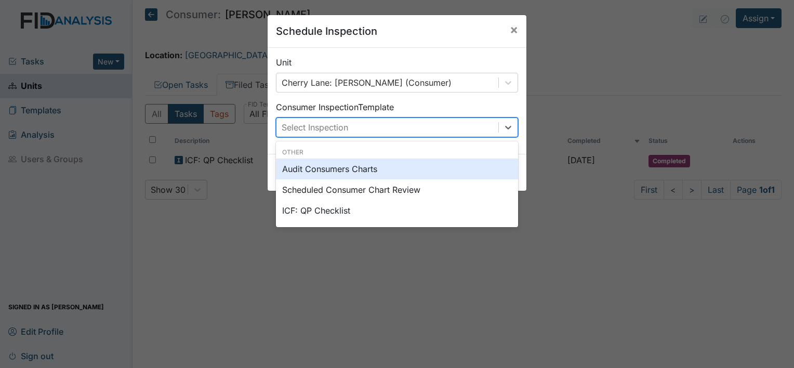
click at [481, 128] on div "Select Inspection" at bounding box center [387, 127] width 222 height 19
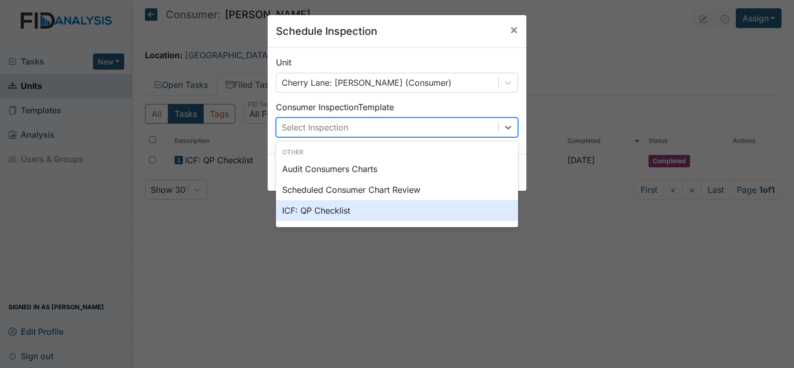
click at [452, 209] on div "ICF: QP Checklist" at bounding box center [397, 210] width 242 height 21
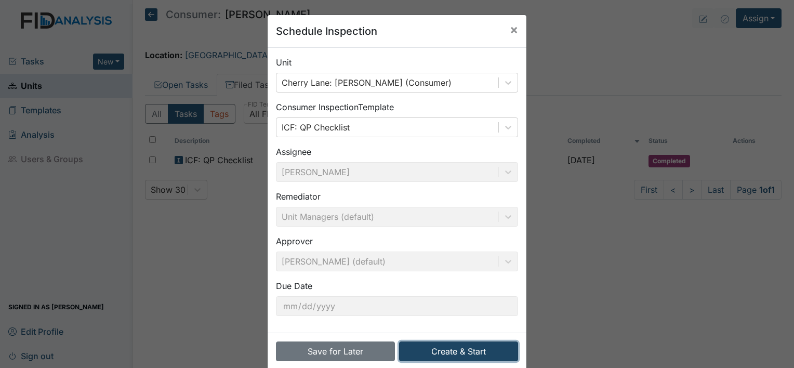
click at [452, 353] on button "Create & Start" at bounding box center [458, 351] width 119 height 20
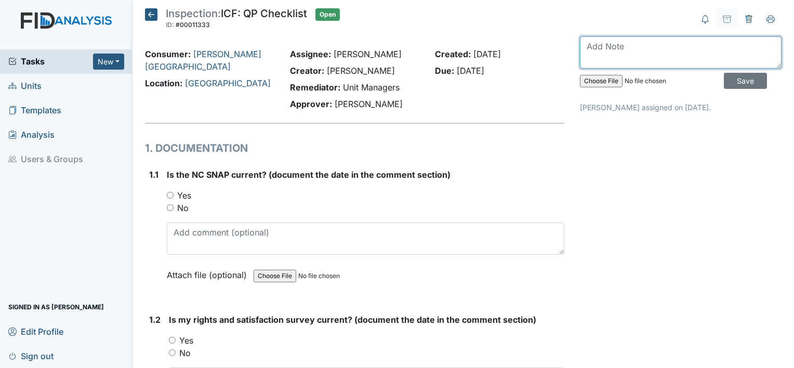
click at [665, 52] on textarea at bounding box center [681, 52] width 202 height 32
type textarea "S"
click at [665, 52] on textarea "S" at bounding box center [681, 52] width 202 height 32
type textarea "[DATE]"
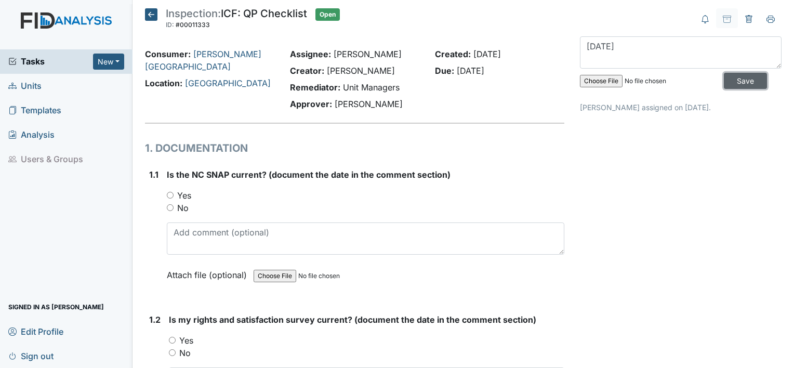
click at [729, 81] on input "Save" at bounding box center [745, 81] width 43 height 16
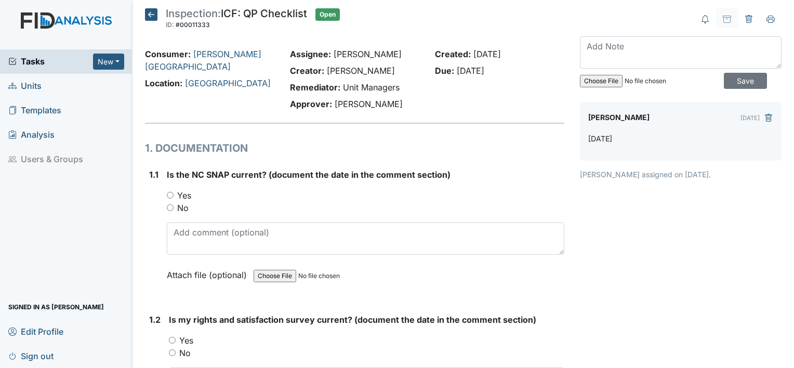
click at [152, 12] on icon at bounding box center [151, 14] width 12 height 12
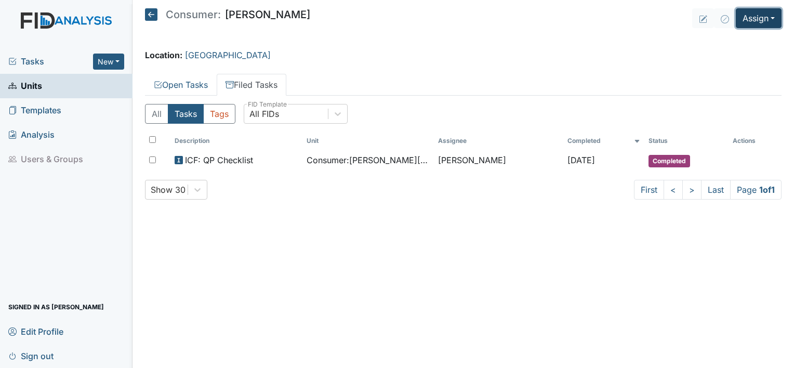
click at [756, 21] on button "Assign" at bounding box center [759, 18] width 46 height 20
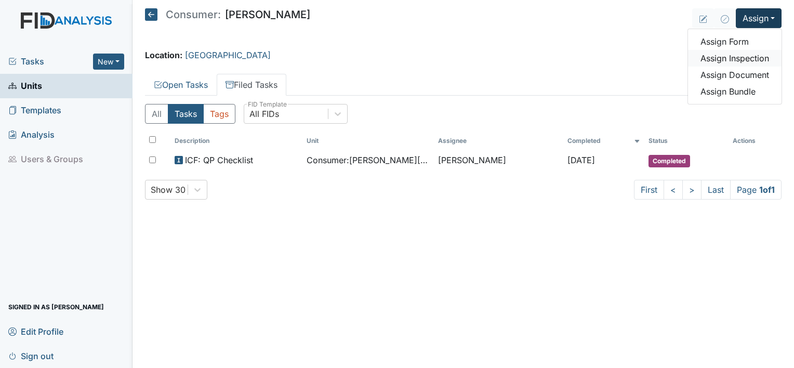
click at [747, 59] on link "Assign Inspection" at bounding box center [735, 58] width 94 height 17
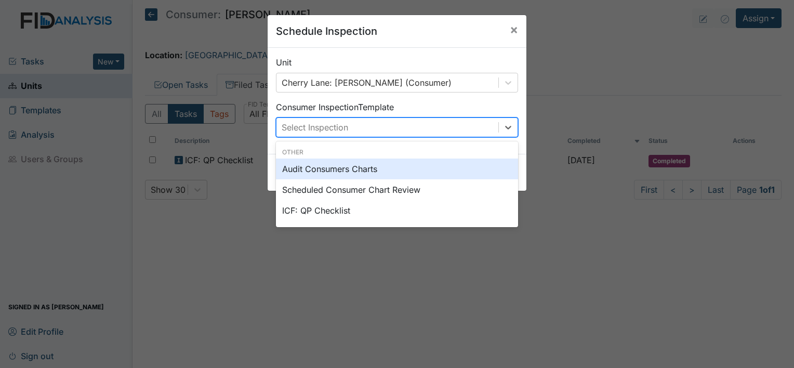
click at [474, 129] on div "Select Inspection" at bounding box center [387, 127] width 222 height 19
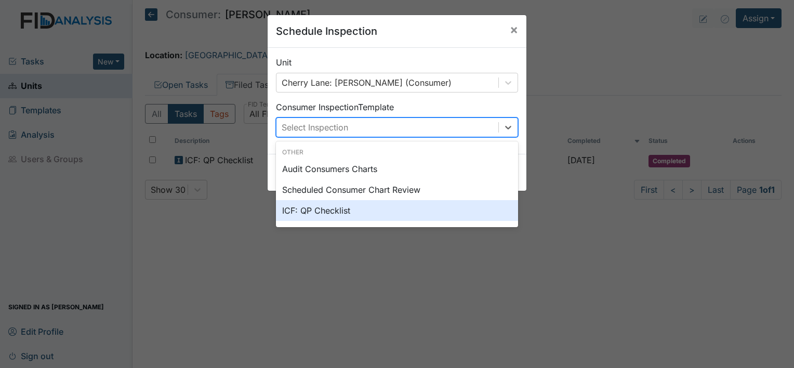
click at [444, 206] on div "ICF: QP Checklist" at bounding box center [397, 210] width 242 height 21
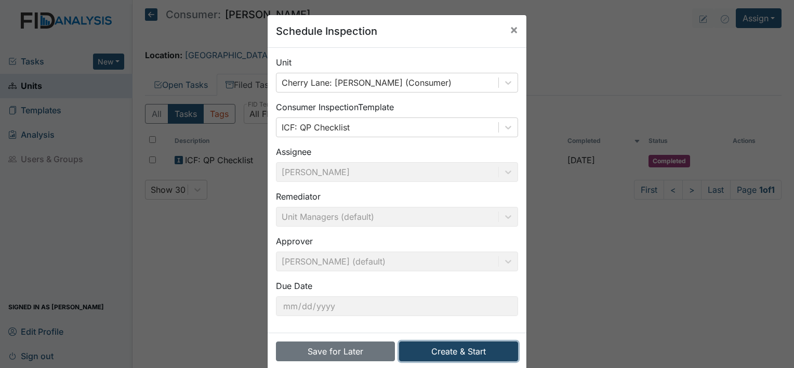
click at [445, 349] on button "Create & Start" at bounding box center [458, 351] width 119 height 20
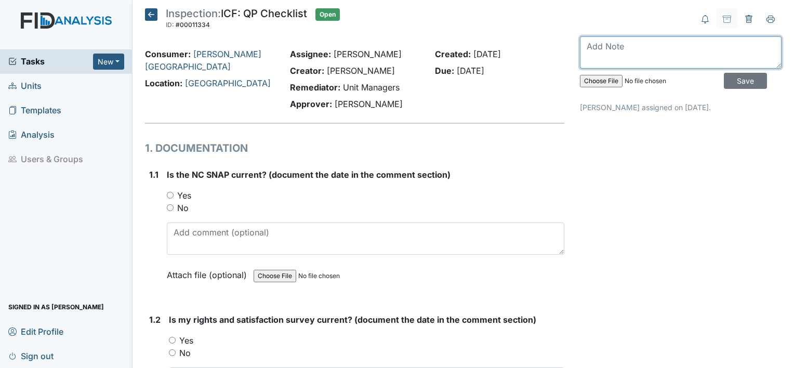
click at [659, 52] on textarea at bounding box center [681, 52] width 202 height 32
type textarea "September 2025"
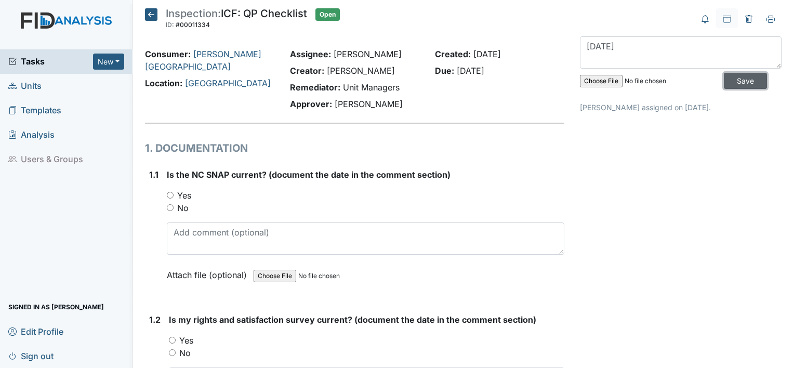
click at [739, 74] on input "Save" at bounding box center [745, 81] width 43 height 16
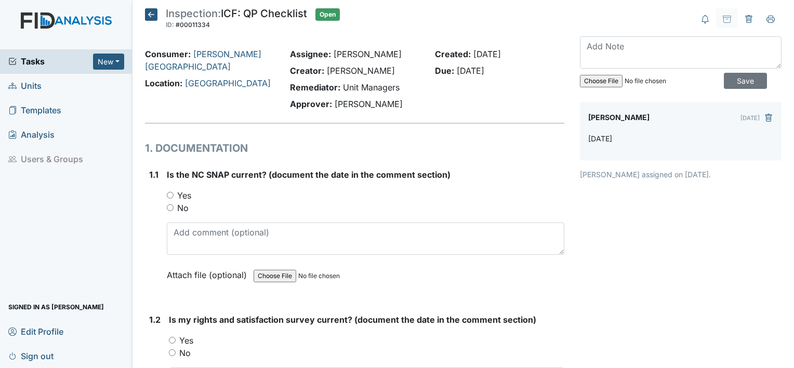
click at [146, 15] on icon at bounding box center [151, 14] width 12 height 12
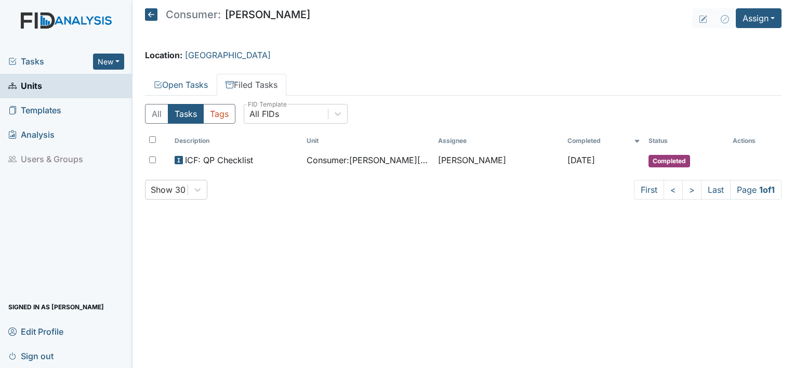
click at [146, 15] on icon at bounding box center [151, 14] width 12 height 12
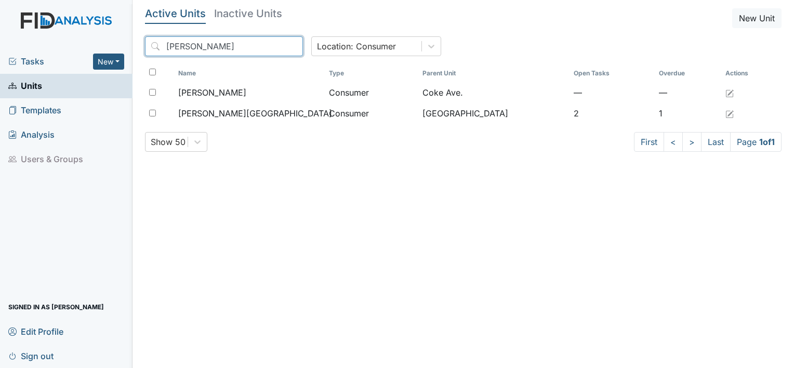
click at [239, 43] on input "[PERSON_NAME]" at bounding box center [224, 46] width 158 height 20
click at [274, 47] on input "[PERSON_NAME]" at bounding box center [224, 46] width 158 height 20
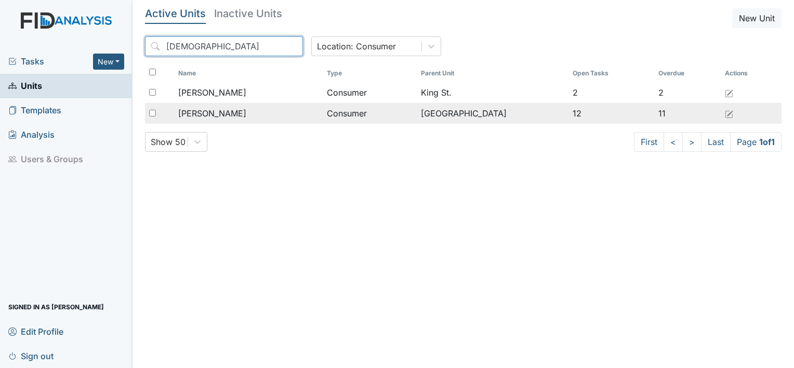
type input "[DEMOGRAPHIC_DATA]"
click at [236, 112] on span "[PERSON_NAME]" at bounding box center [212, 113] width 68 height 12
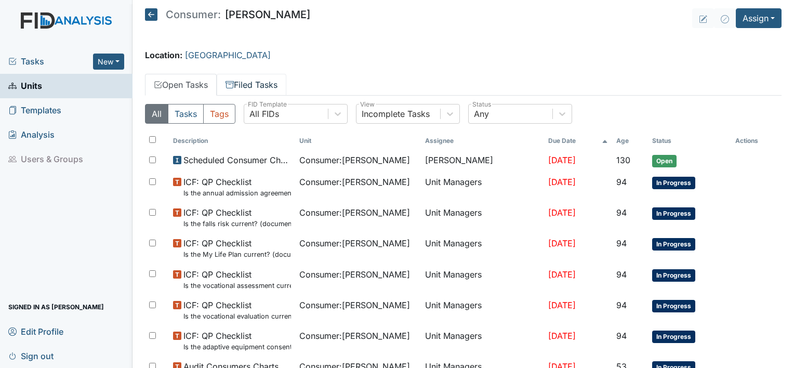
click at [270, 79] on link "Filed Tasks" at bounding box center [252, 85] width 70 height 22
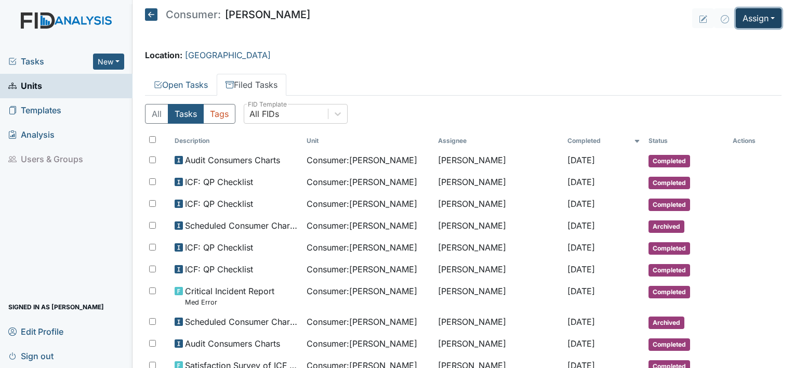
click at [751, 18] on button "Assign" at bounding box center [759, 18] width 46 height 20
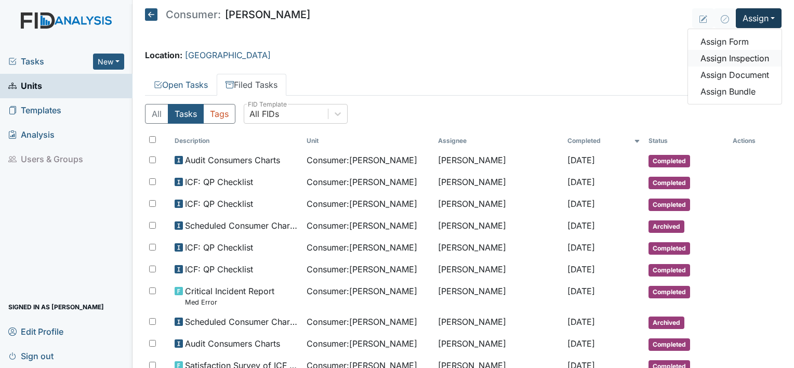
click at [721, 57] on link "Assign Inspection" at bounding box center [735, 58] width 94 height 17
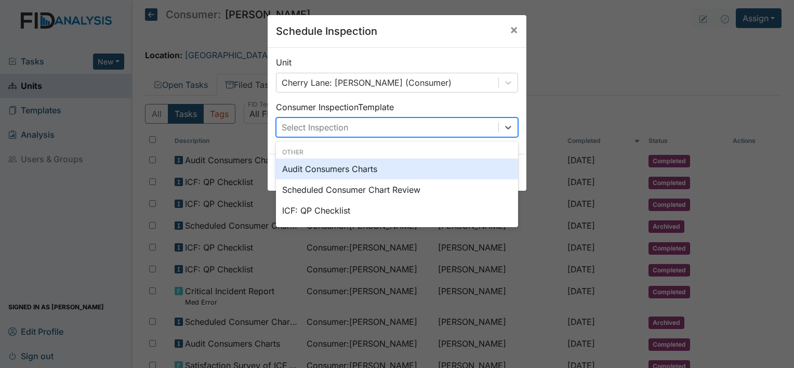
click at [478, 127] on div "Select Inspection" at bounding box center [387, 127] width 222 height 19
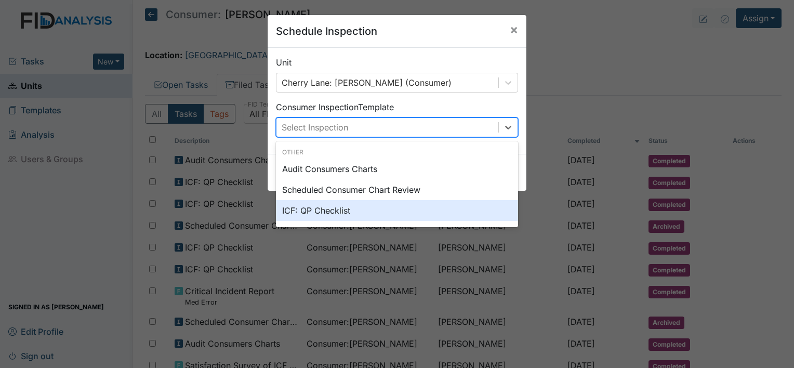
click at [440, 207] on div "ICF: QP Checklist" at bounding box center [397, 210] width 242 height 21
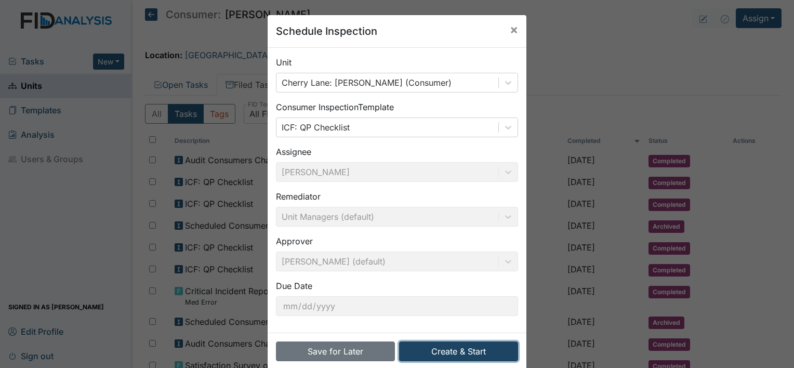
click at [422, 346] on button "Create & Start" at bounding box center [458, 351] width 119 height 20
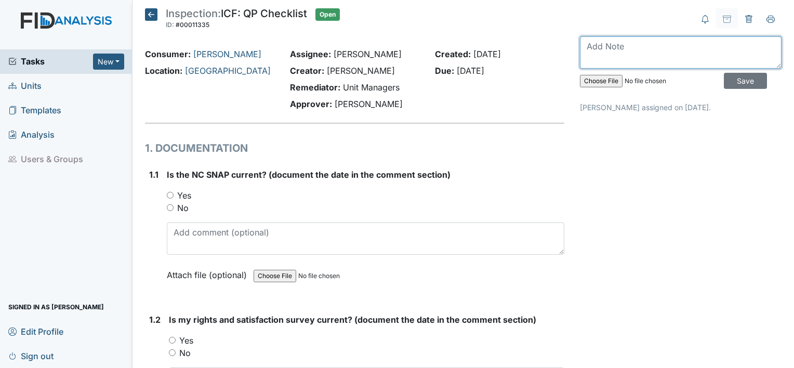
click at [627, 42] on textarea at bounding box center [681, 52] width 202 height 32
type textarea "[DATE]"
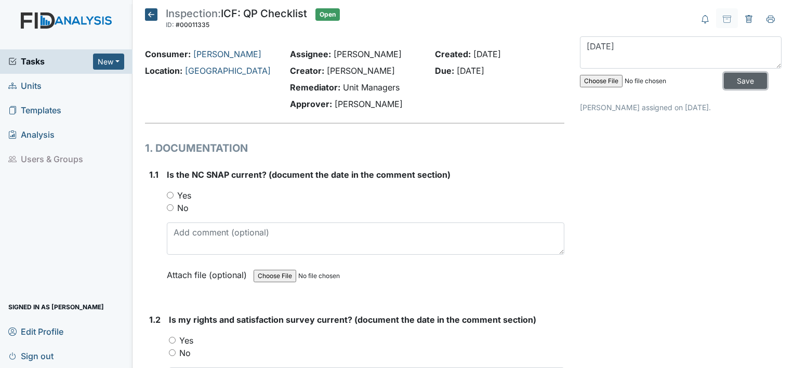
click at [728, 82] on input "Save" at bounding box center [745, 81] width 43 height 16
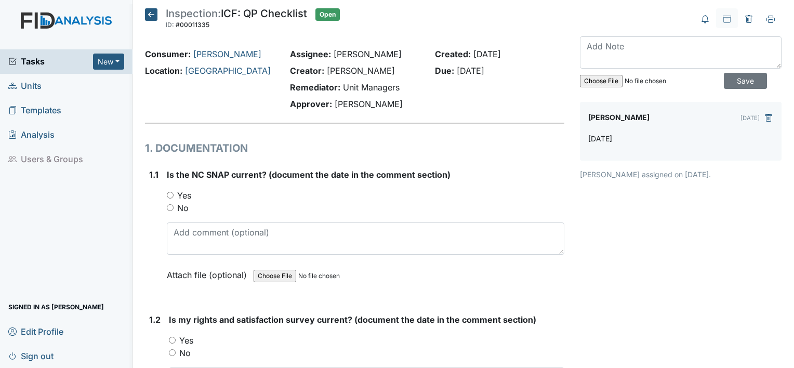
click at [148, 11] on icon at bounding box center [151, 14] width 12 height 12
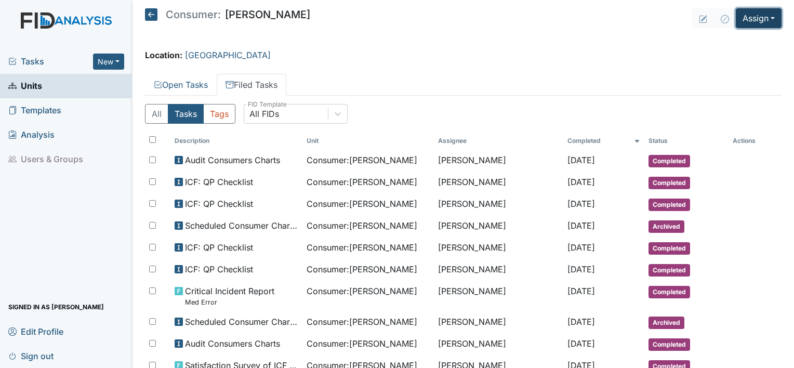
click at [748, 16] on button "Assign" at bounding box center [759, 18] width 46 height 20
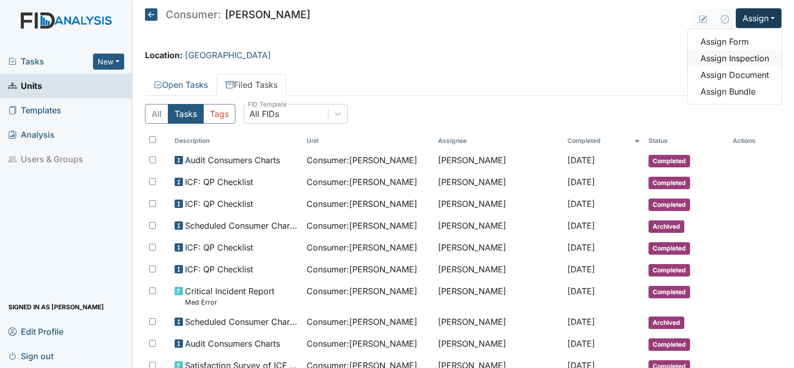
click at [726, 59] on link "Assign Inspection" at bounding box center [735, 58] width 94 height 17
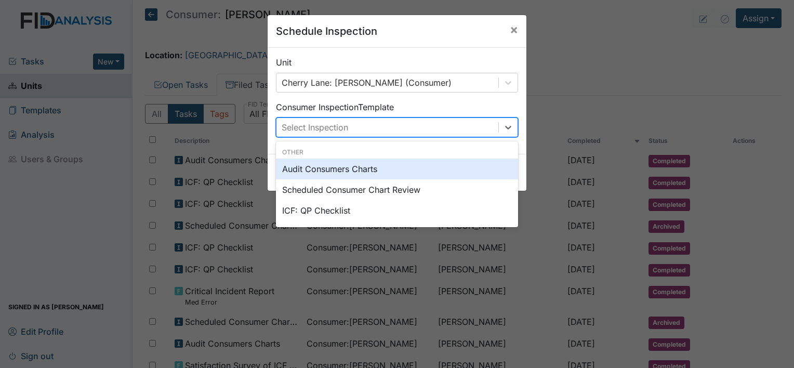
click at [466, 125] on div "Select Inspection" at bounding box center [387, 127] width 222 height 19
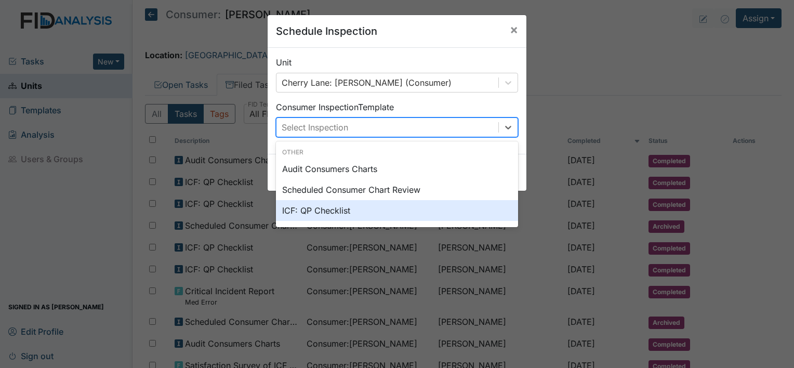
click at [436, 206] on div "ICF: QP Checklist" at bounding box center [397, 210] width 242 height 21
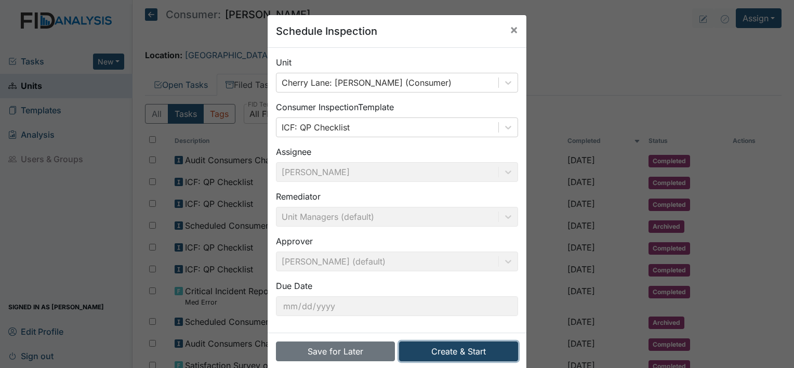
click at [438, 349] on button "Create & Start" at bounding box center [458, 351] width 119 height 20
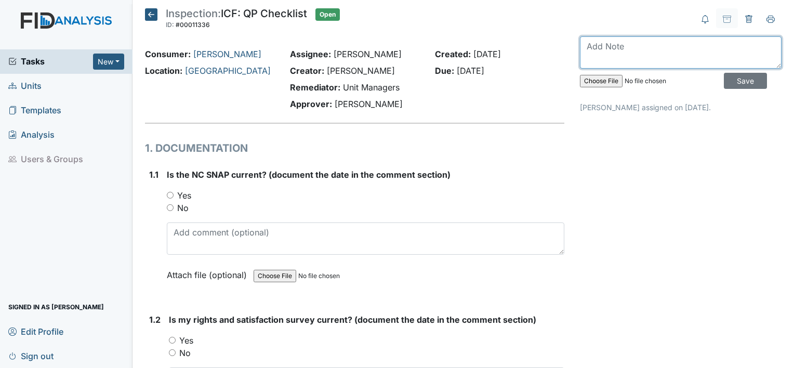
click at [632, 59] on textarea at bounding box center [681, 52] width 202 height 32
type textarea "[DATE]"
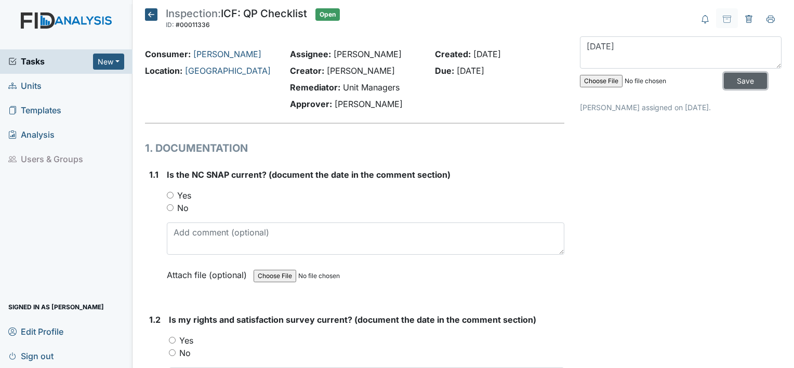
click at [732, 79] on input "Save" at bounding box center [745, 81] width 43 height 16
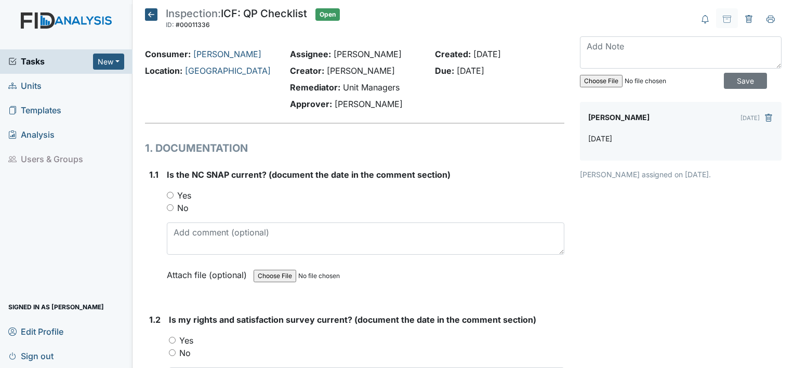
click at [150, 12] on icon at bounding box center [151, 14] width 12 height 12
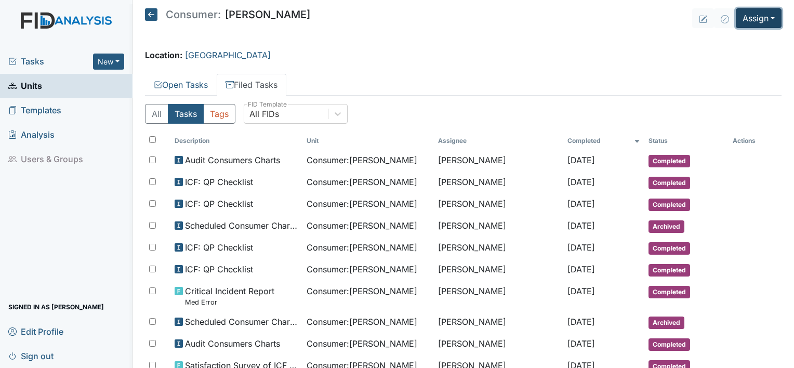
click at [751, 13] on button "Assign" at bounding box center [759, 18] width 46 height 20
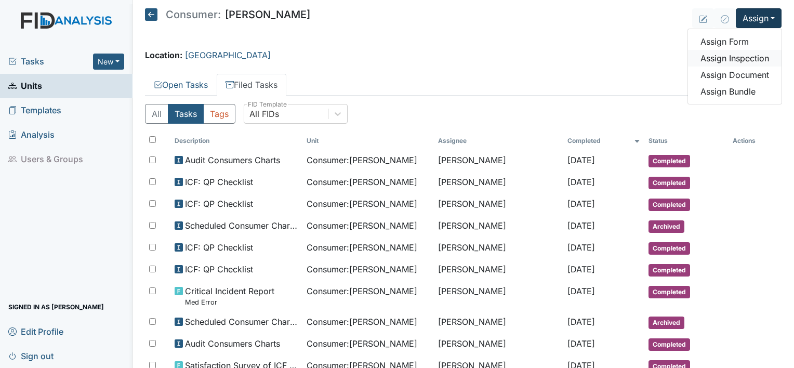
click at [729, 56] on link "Assign Inspection" at bounding box center [735, 58] width 94 height 17
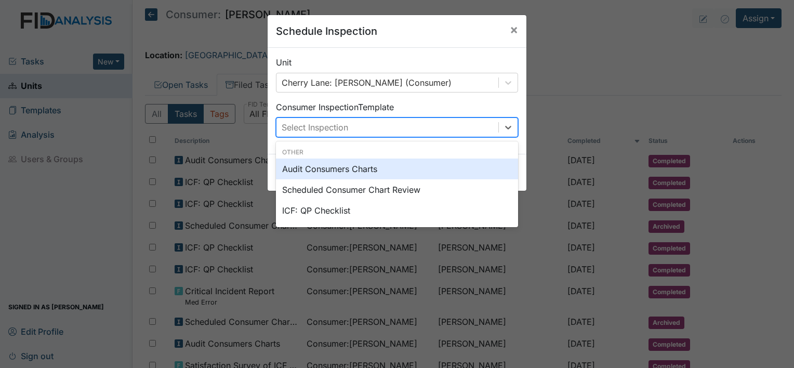
click at [471, 128] on div "Select Inspection" at bounding box center [387, 127] width 222 height 19
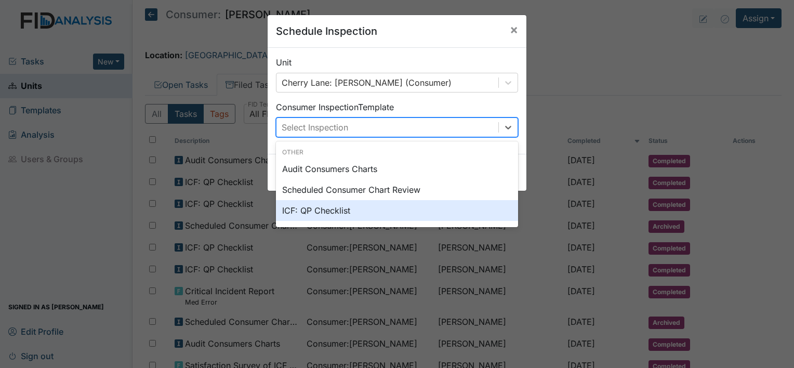
click at [438, 209] on div "ICF: QP Checklist" at bounding box center [397, 210] width 242 height 21
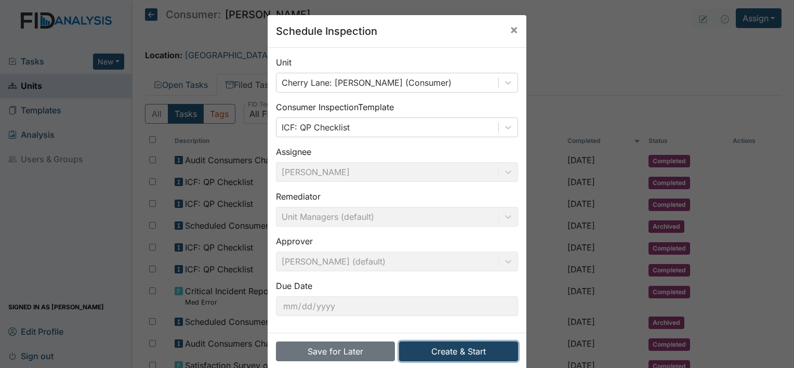
click at [451, 351] on button "Create & Start" at bounding box center [458, 351] width 119 height 20
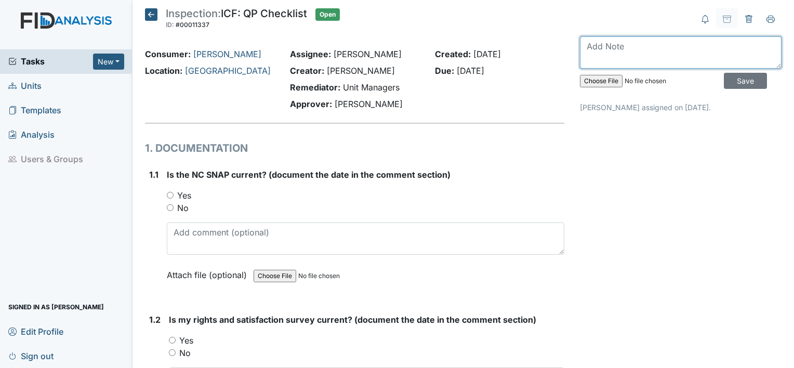
click at [690, 45] on textarea at bounding box center [681, 52] width 202 height 32
type textarea "September 2025"
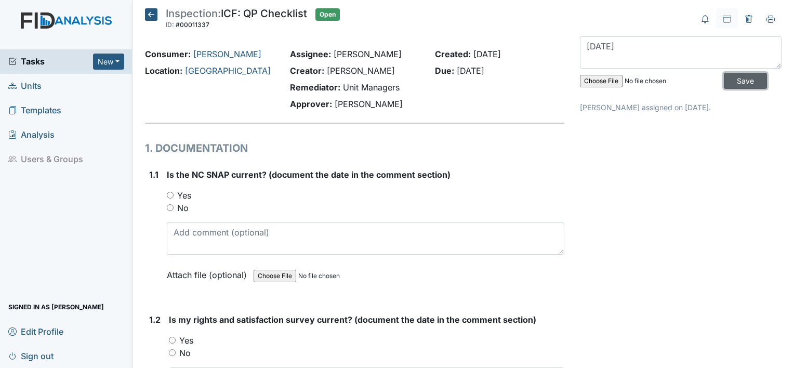
click at [740, 73] on input "Save" at bounding box center [745, 81] width 43 height 16
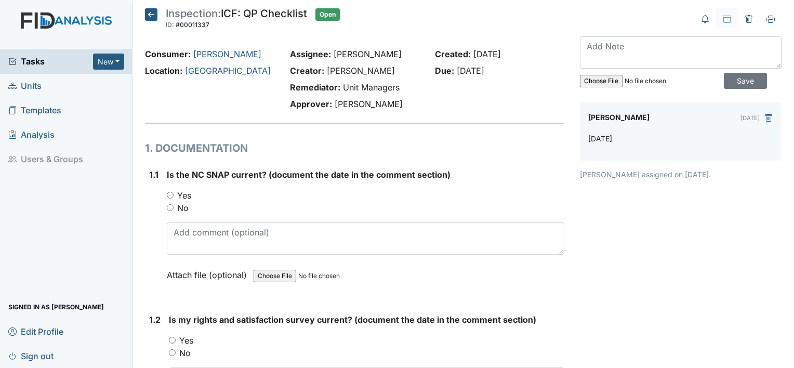
click at [152, 15] on icon at bounding box center [151, 14] width 12 height 12
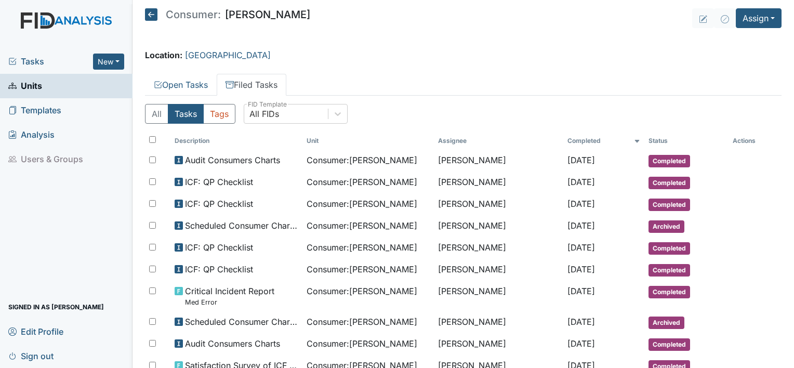
click at [152, 15] on icon at bounding box center [151, 14] width 12 height 12
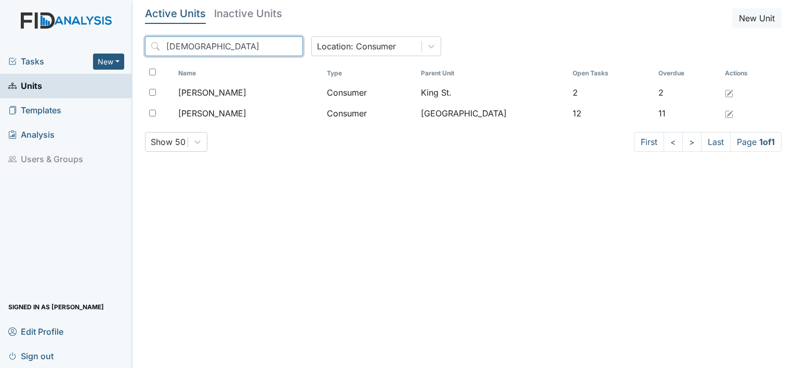
click at [272, 48] on input "[DEMOGRAPHIC_DATA]" at bounding box center [224, 46] width 158 height 20
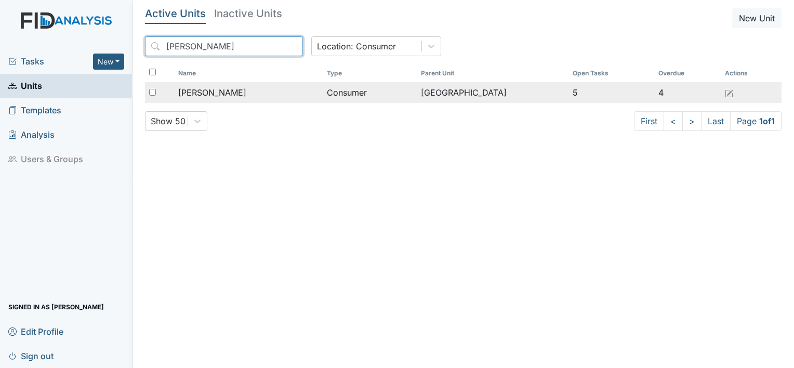
type input "[PERSON_NAME]"
click at [217, 91] on span "[PERSON_NAME]" at bounding box center [212, 92] width 68 height 12
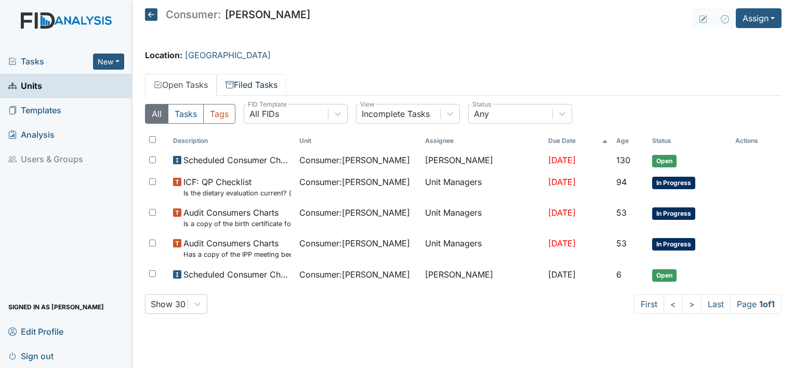
click at [260, 78] on link "Filed Tasks" at bounding box center [252, 85] width 70 height 22
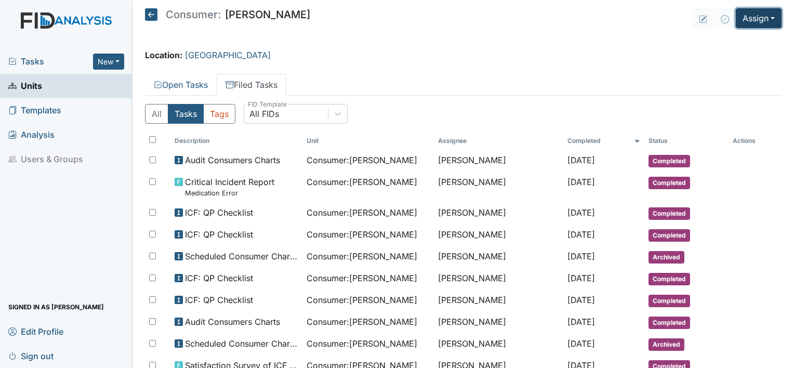
click at [741, 17] on button "Assign" at bounding box center [759, 18] width 46 height 20
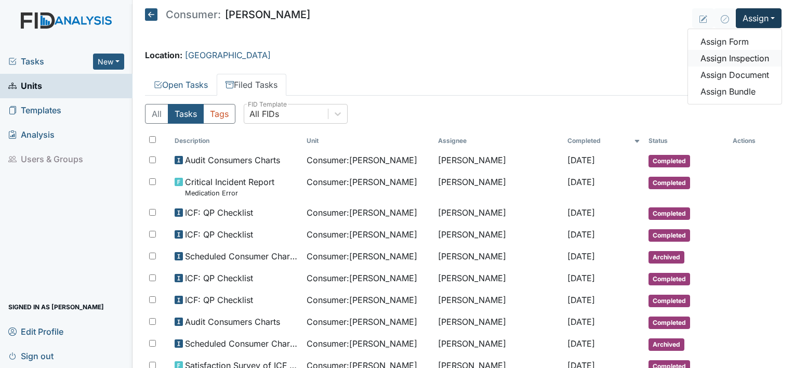
click at [715, 60] on link "Assign Inspection" at bounding box center [735, 58] width 94 height 17
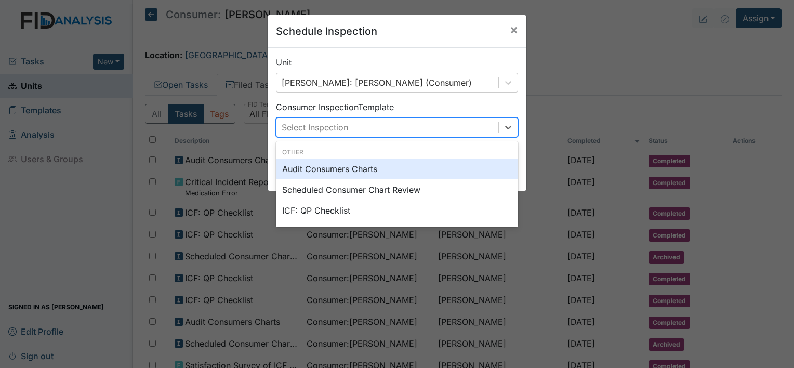
click at [464, 124] on div "Select Inspection" at bounding box center [387, 127] width 222 height 19
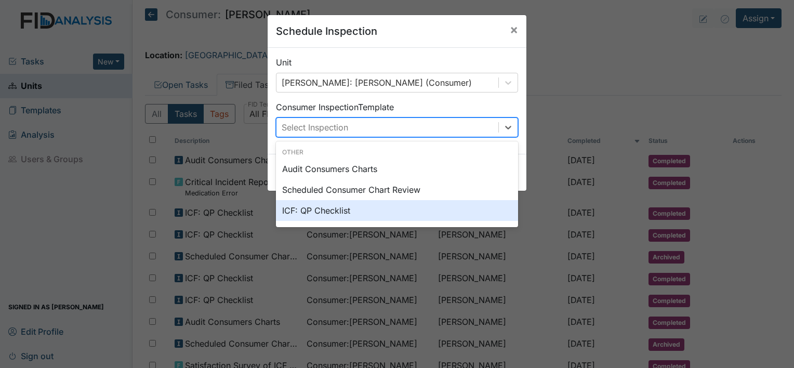
click at [430, 206] on div "ICF: QP Checklist" at bounding box center [397, 210] width 242 height 21
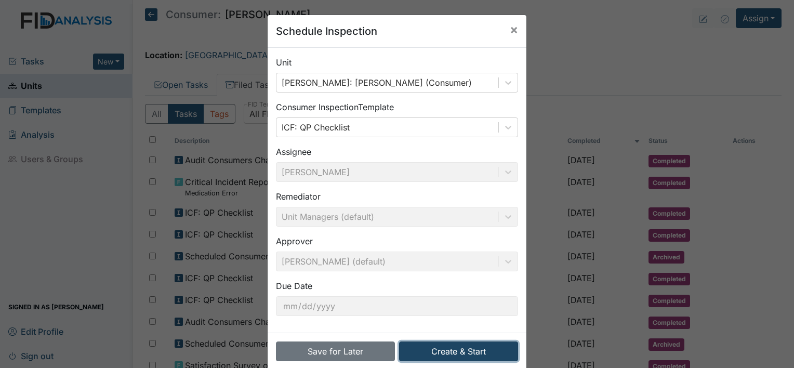
click at [419, 347] on button "Create & Start" at bounding box center [458, 351] width 119 height 20
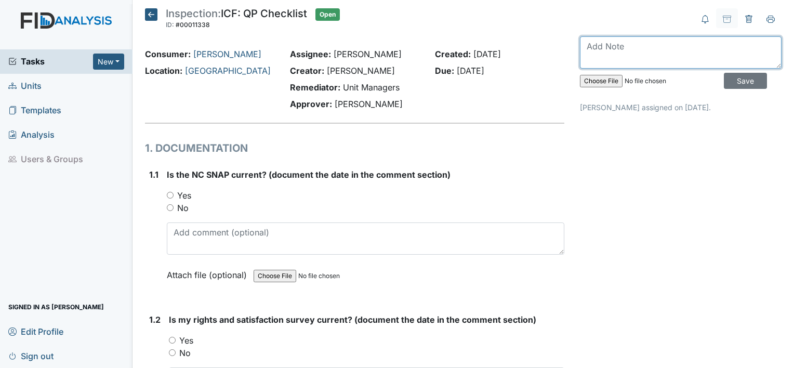
click at [601, 56] on textarea at bounding box center [681, 52] width 202 height 32
type textarea "July 2025"
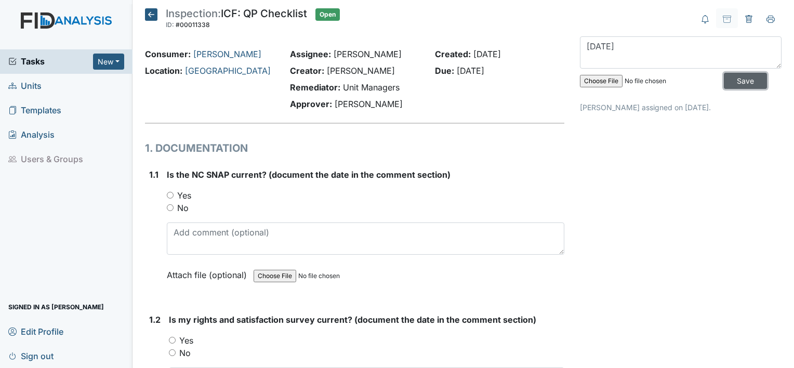
click at [724, 77] on input "Save" at bounding box center [745, 81] width 43 height 16
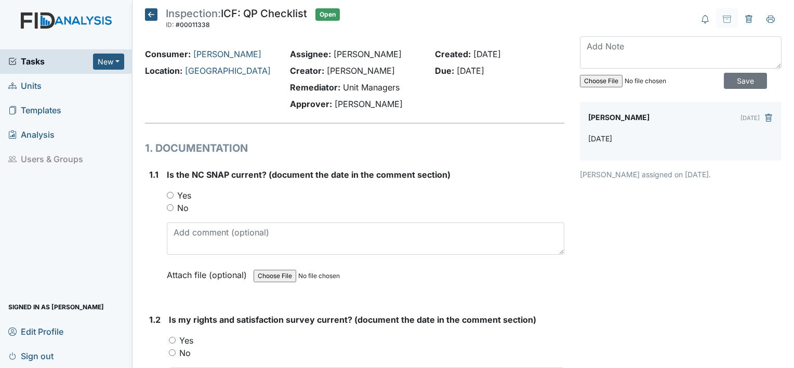
click at [155, 10] on icon at bounding box center [151, 14] width 12 height 12
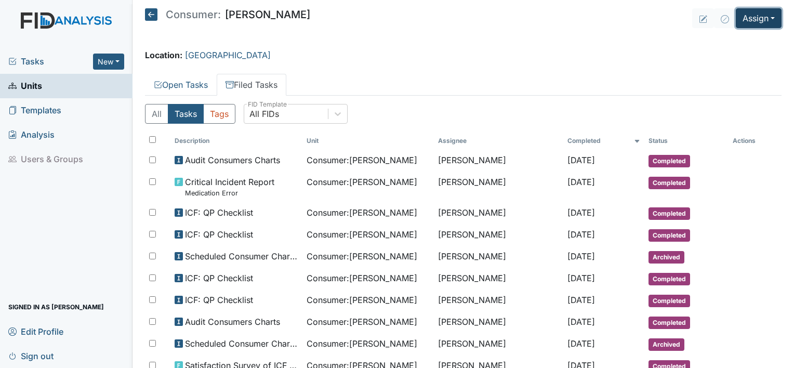
click at [748, 17] on button "Assign" at bounding box center [759, 18] width 46 height 20
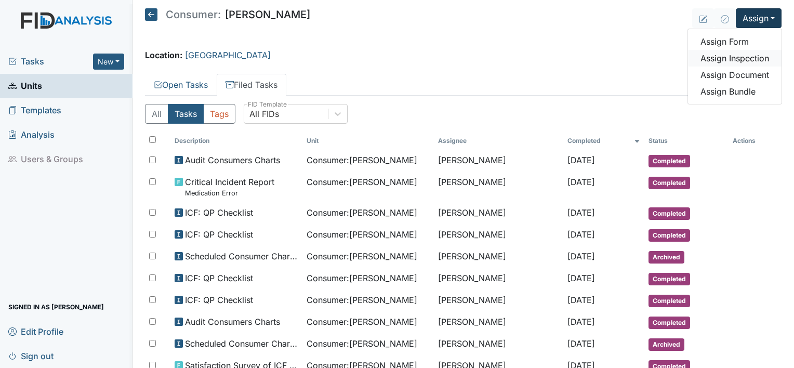
click at [729, 61] on link "Assign Inspection" at bounding box center [735, 58] width 94 height 17
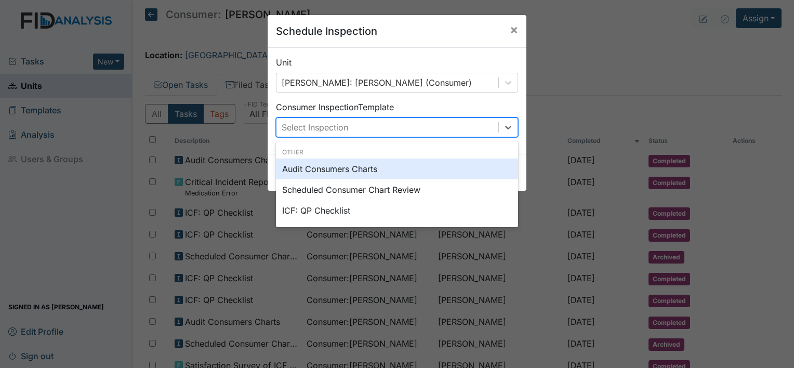
click at [463, 128] on div "Select Inspection" at bounding box center [387, 127] width 222 height 19
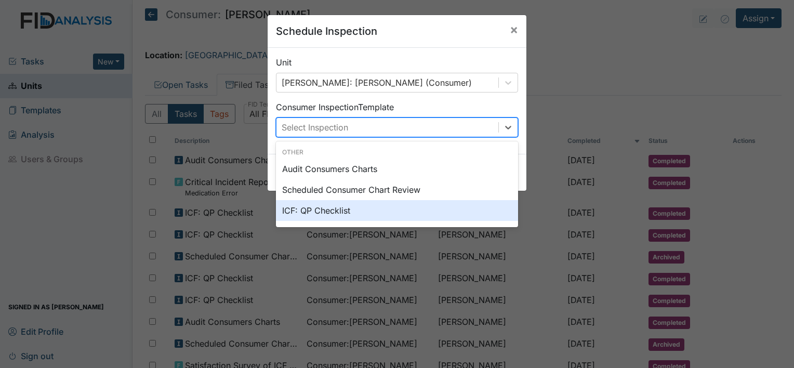
click at [433, 210] on div "ICF: QP Checklist" at bounding box center [397, 210] width 242 height 21
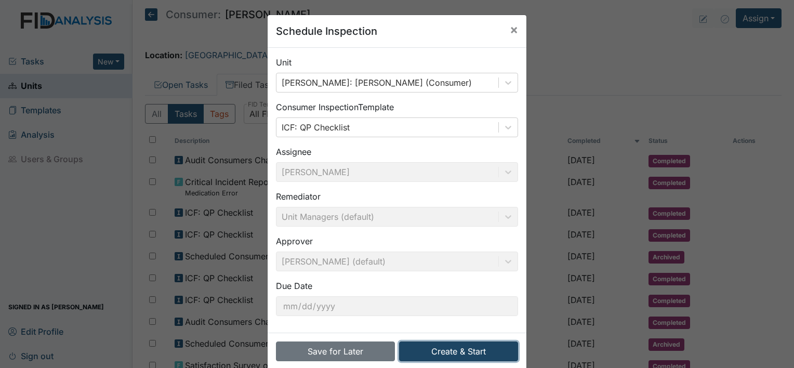
click at [428, 351] on button "Create & Start" at bounding box center [458, 351] width 119 height 20
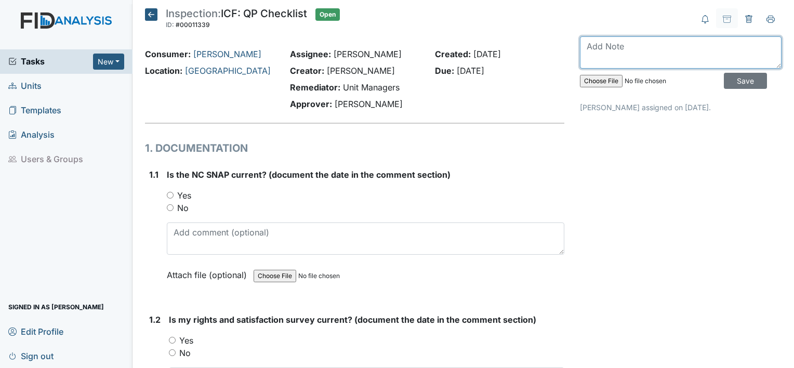
click at [625, 47] on textarea at bounding box center [681, 52] width 202 height 32
type textarea "[DATE]"
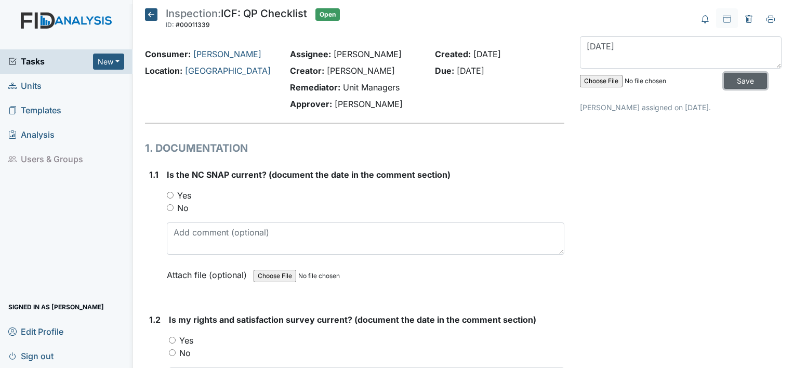
click at [736, 83] on input "Save" at bounding box center [745, 81] width 43 height 16
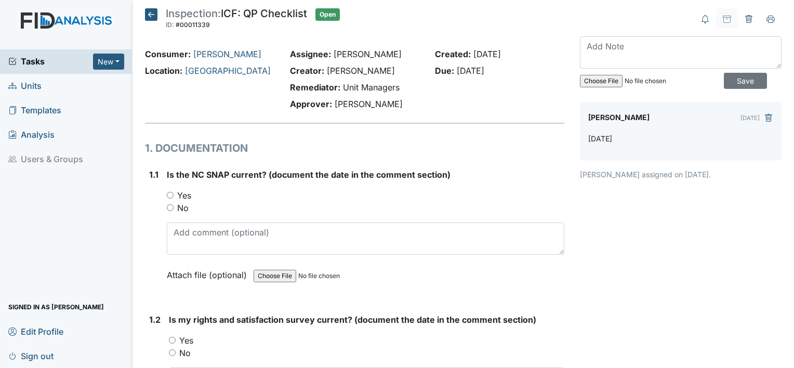
click at [152, 11] on icon at bounding box center [151, 14] width 12 height 12
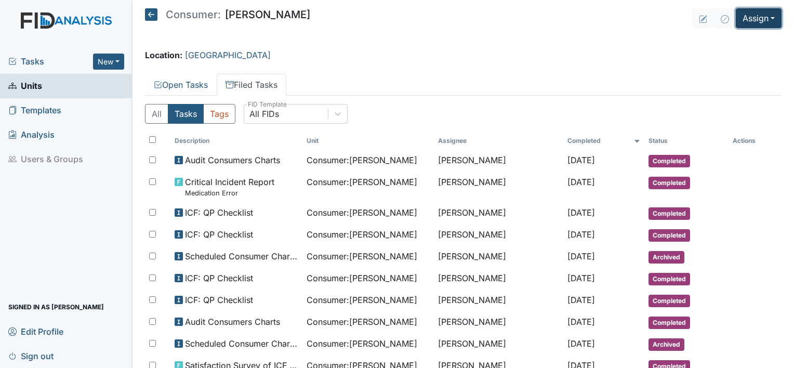
click at [758, 16] on button "Assign" at bounding box center [759, 18] width 46 height 20
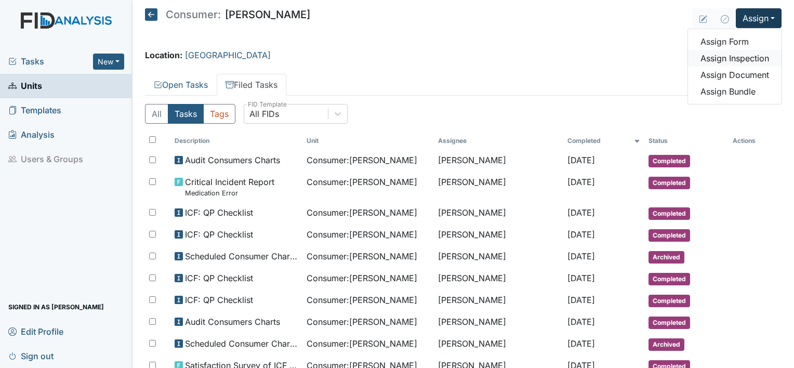
click at [741, 57] on link "Assign Inspection" at bounding box center [735, 58] width 94 height 17
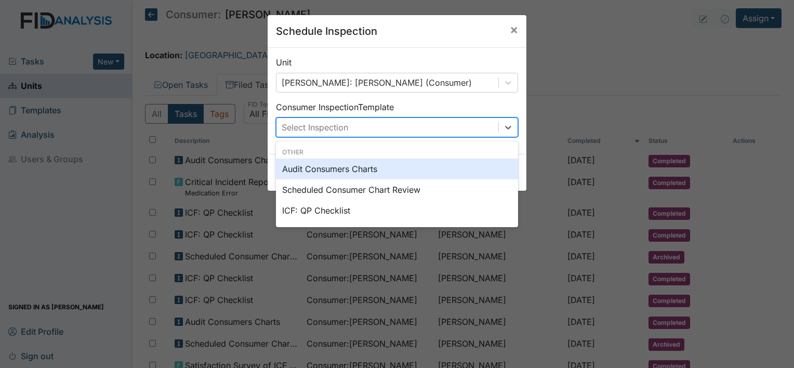
click at [492, 127] on div "Select Inspection" at bounding box center [387, 127] width 222 height 19
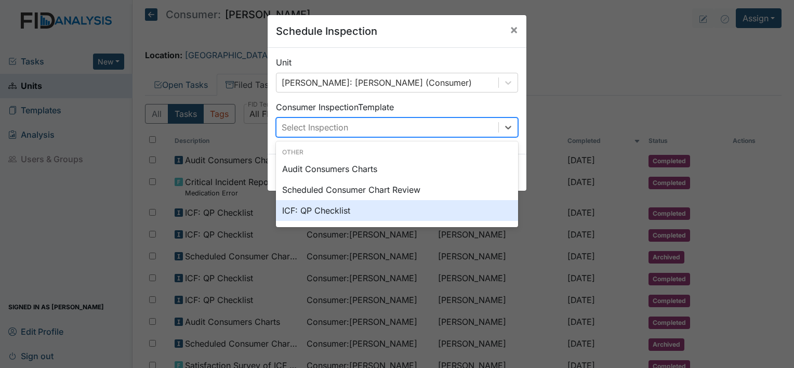
click at [462, 206] on div "ICF: QP Checklist" at bounding box center [397, 210] width 242 height 21
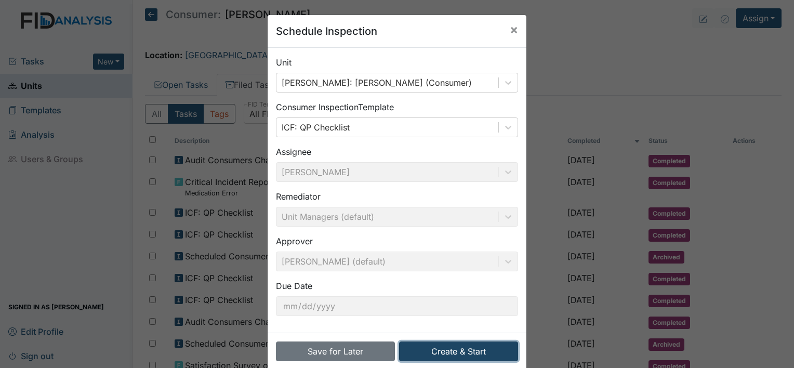
click at [435, 351] on button "Create & Start" at bounding box center [458, 351] width 119 height 20
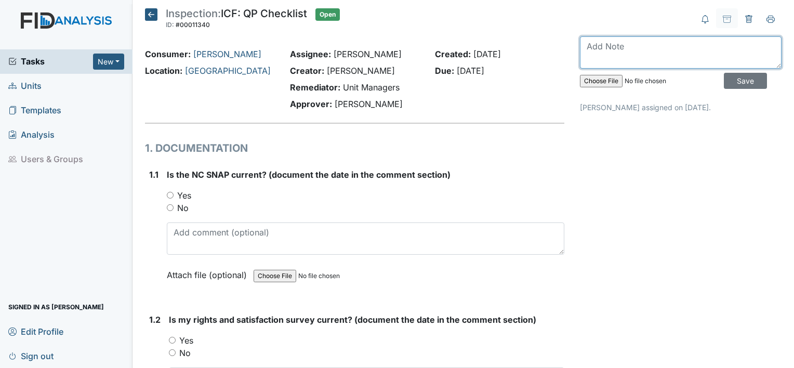
click at [650, 49] on textarea at bounding box center [681, 52] width 202 height 32
type textarea "[DATE]"
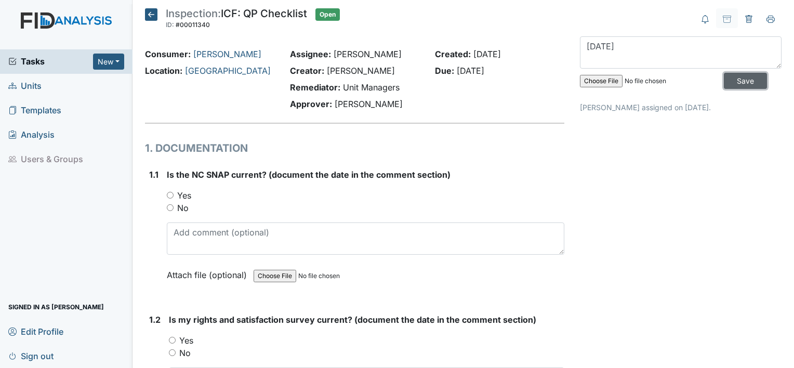
click at [725, 76] on input "Save" at bounding box center [745, 81] width 43 height 16
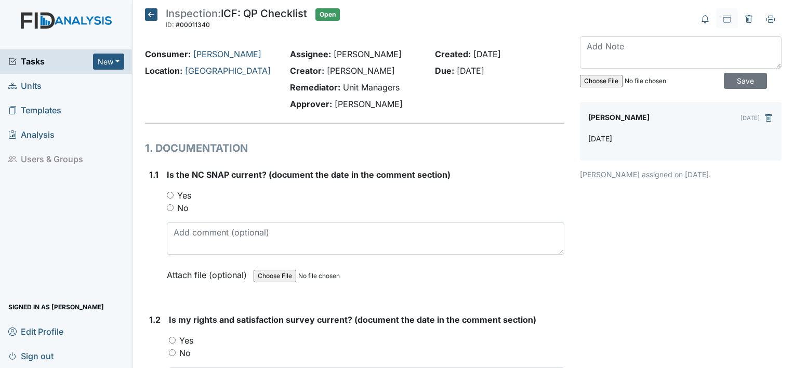
click at [151, 14] on icon at bounding box center [151, 14] width 12 height 12
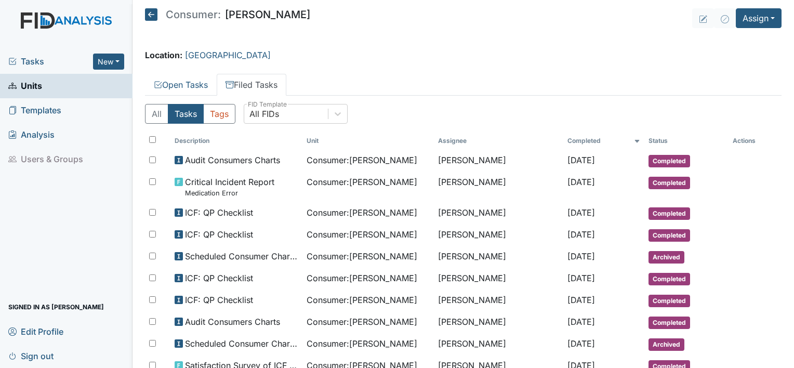
click at [151, 14] on icon at bounding box center [151, 14] width 12 height 12
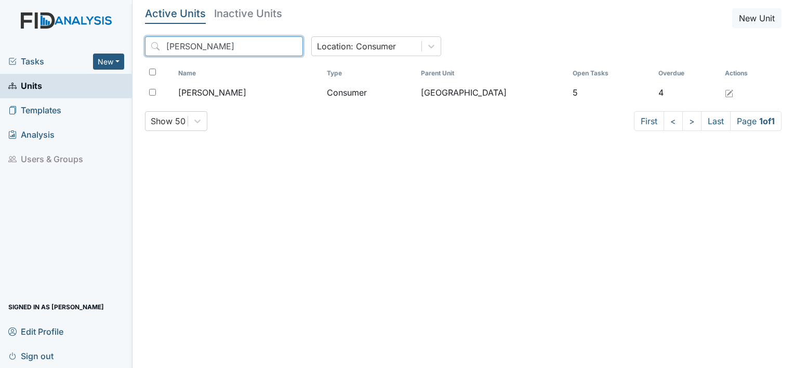
click at [217, 43] on input "[PERSON_NAME]" at bounding box center [224, 46] width 158 height 20
click at [271, 48] on input "[PERSON_NAME]" at bounding box center [224, 46] width 158 height 20
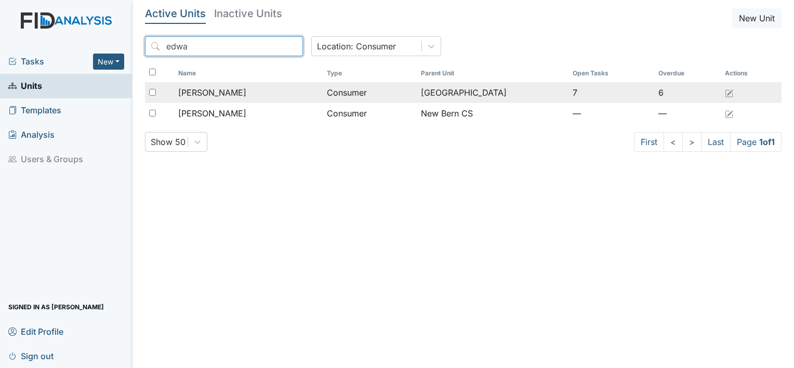
type input "edwa"
click at [244, 87] on span "[PERSON_NAME]" at bounding box center [212, 92] width 68 height 12
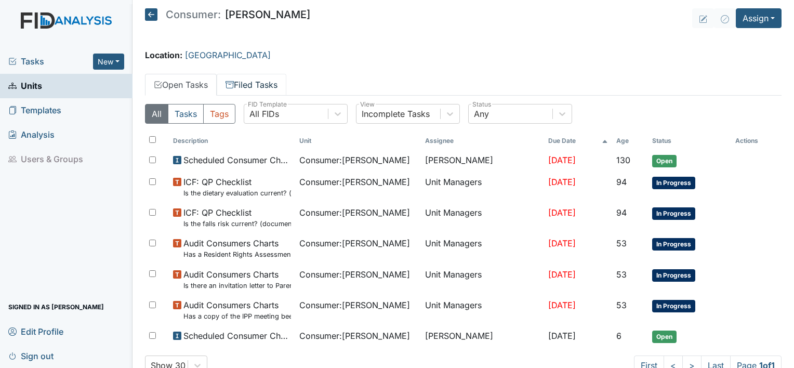
click at [273, 81] on link "Filed Tasks" at bounding box center [252, 85] width 70 height 22
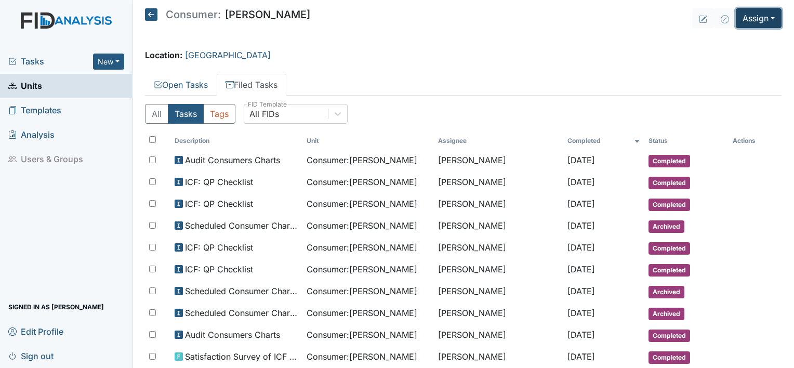
click at [747, 11] on button "Assign" at bounding box center [759, 18] width 46 height 20
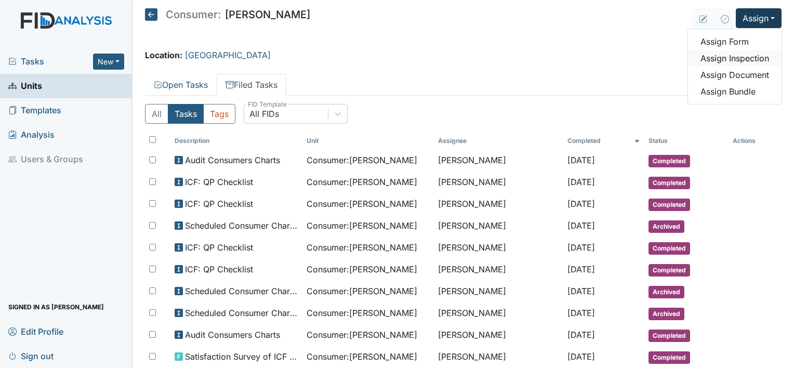
click at [718, 58] on link "Assign Inspection" at bounding box center [735, 58] width 94 height 17
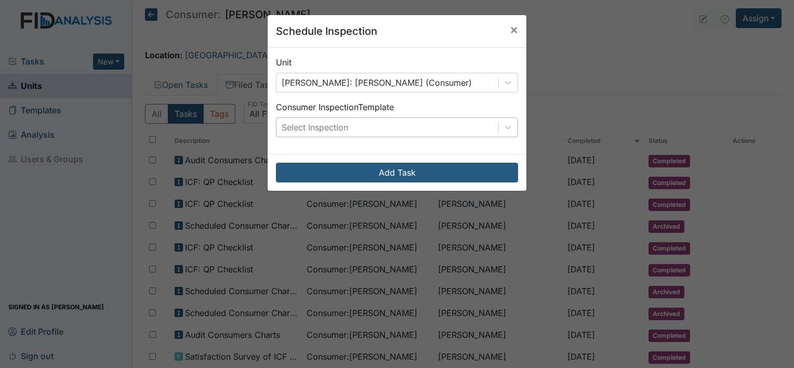
click at [445, 127] on div "Select Inspection" at bounding box center [387, 127] width 222 height 19
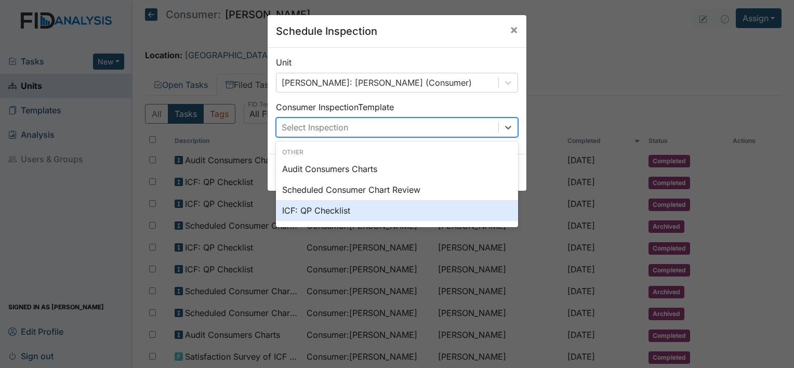
click at [415, 218] on div "ICF: QP Checklist" at bounding box center [397, 210] width 242 height 21
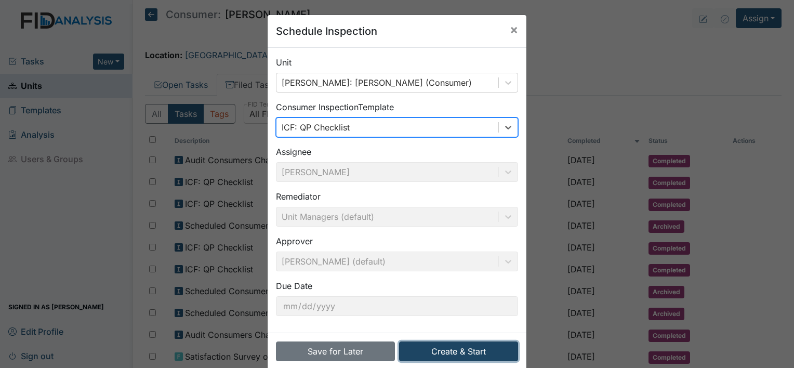
click at [437, 353] on button "Create & Start" at bounding box center [458, 351] width 119 height 20
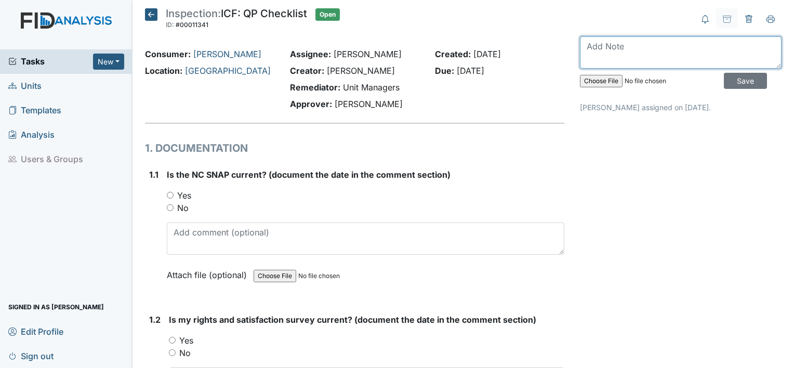
click at [620, 50] on textarea at bounding box center [681, 52] width 202 height 32
type textarea "July 2025"
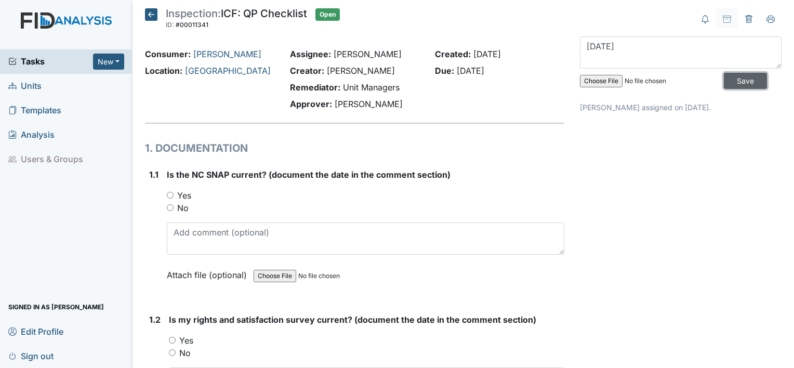
click at [724, 75] on input "Save" at bounding box center [745, 81] width 43 height 16
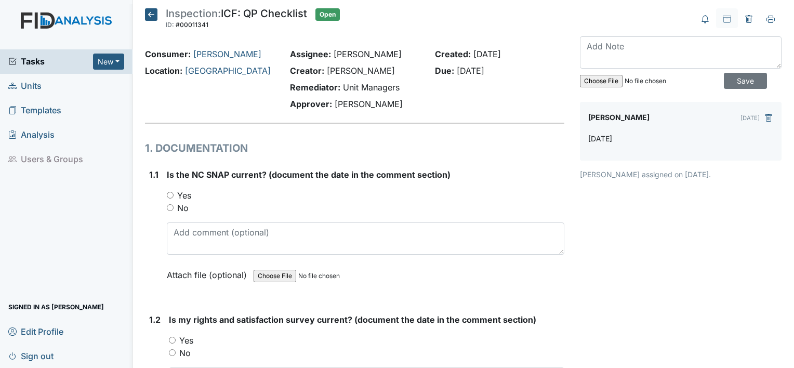
click at [152, 16] on icon at bounding box center [151, 14] width 12 height 12
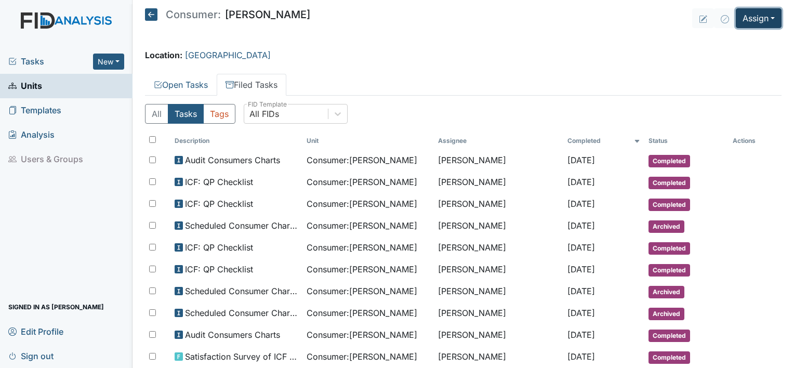
click at [755, 14] on button "Assign" at bounding box center [759, 18] width 46 height 20
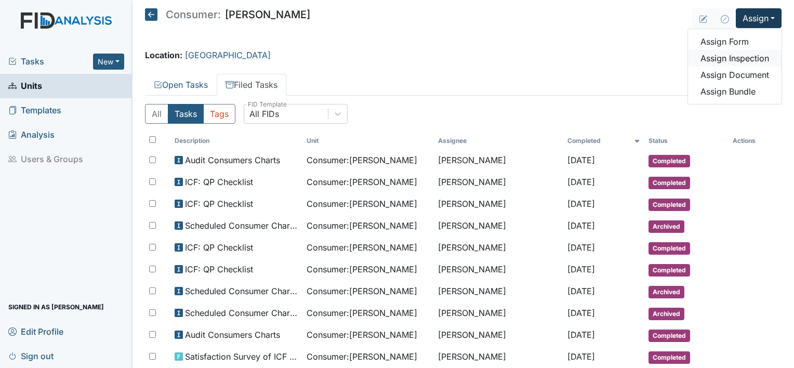
click at [740, 58] on link "Assign Inspection" at bounding box center [735, 58] width 94 height 17
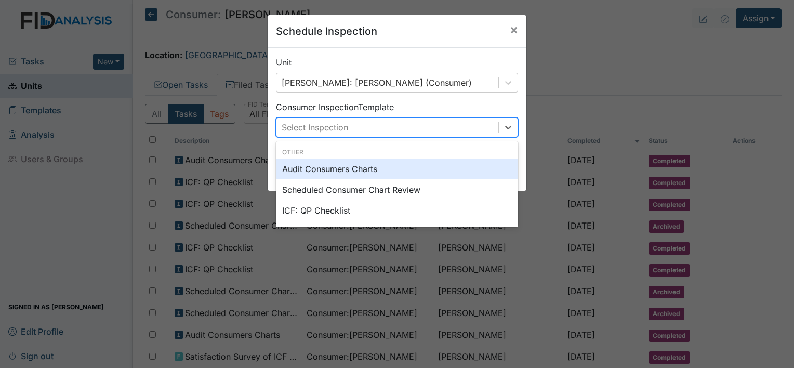
click at [449, 119] on div "Select Inspection" at bounding box center [387, 127] width 222 height 19
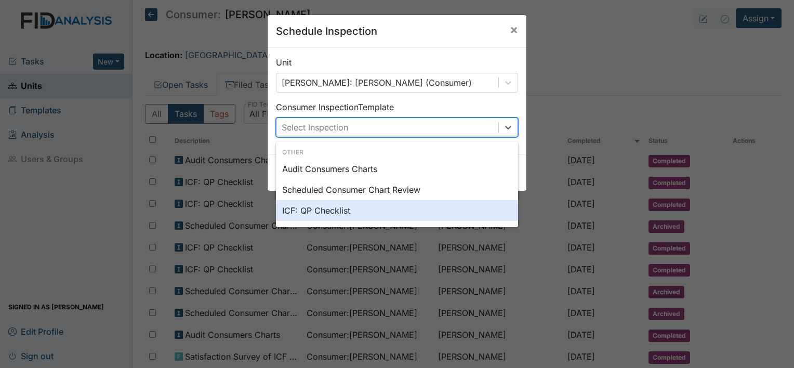
click at [417, 208] on div "ICF: QP Checklist" at bounding box center [397, 210] width 242 height 21
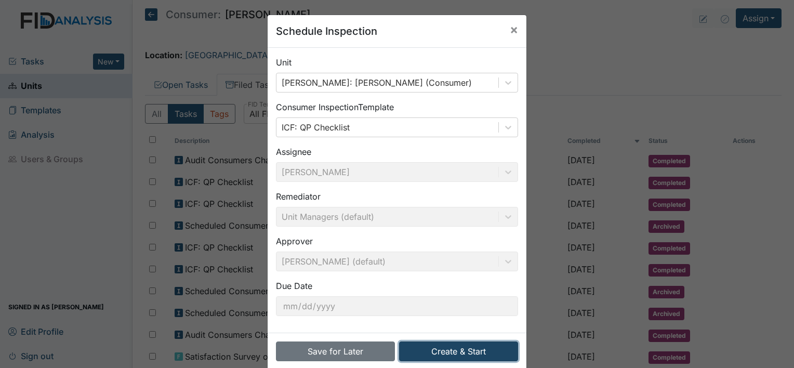
click at [409, 345] on button "Create & Start" at bounding box center [458, 351] width 119 height 20
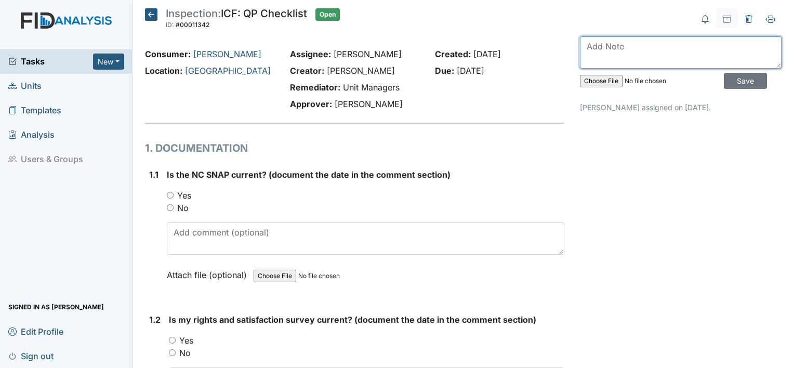
click at [610, 47] on textarea at bounding box center [681, 52] width 202 height 32
type textarea "[DATE]"
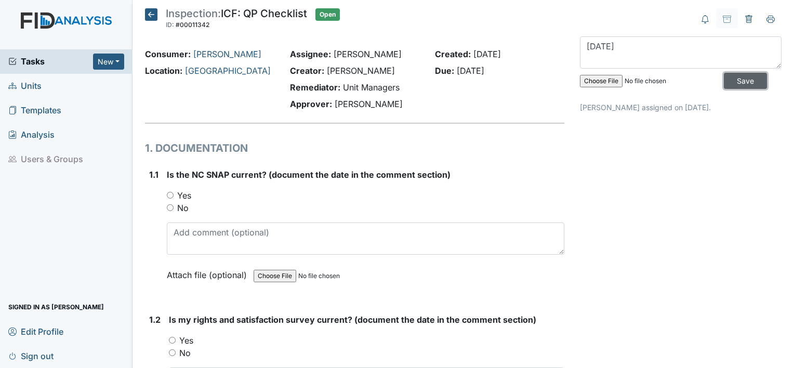
click at [727, 79] on input "Save" at bounding box center [745, 81] width 43 height 16
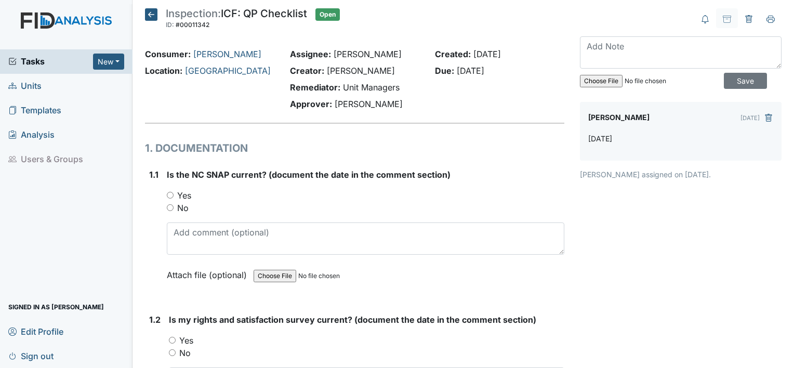
click at [150, 11] on icon at bounding box center [151, 14] width 12 height 12
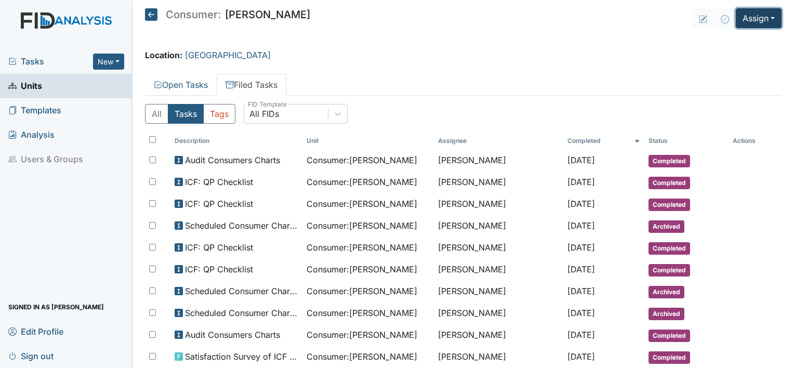
click at [750, 15] on button "Assign" at bounding box center [759, 18] width 46 height 20
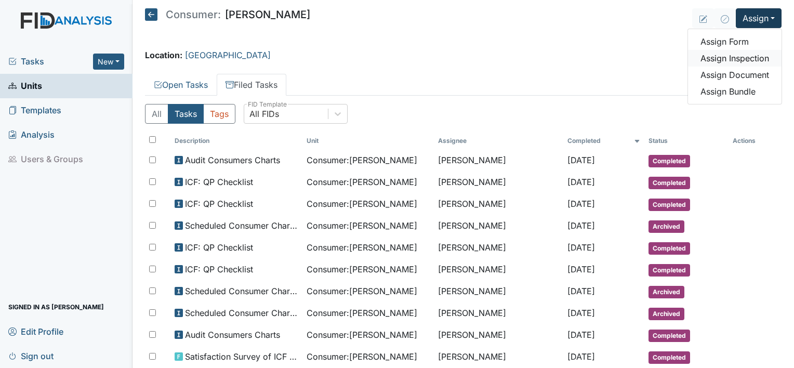
click at [731, 53] on link "Assign Inspection" at bounding box center [735, 58] width 94 height 17
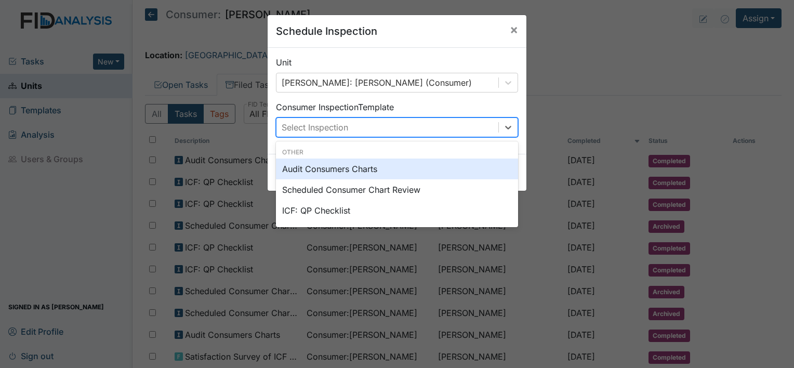
click at [447, 125] on div "Select Inspection" at bounding box center [387, 127] width 222 height 19
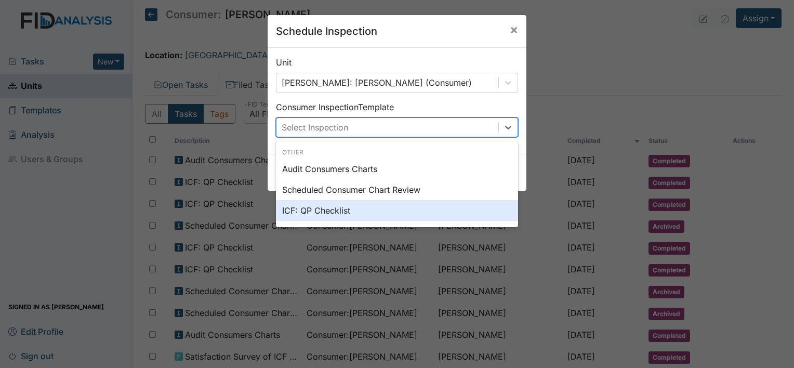
click at [415, 212] on div "ICF: QP Checklist" at bounding box center [397, 210] width 242 height 21
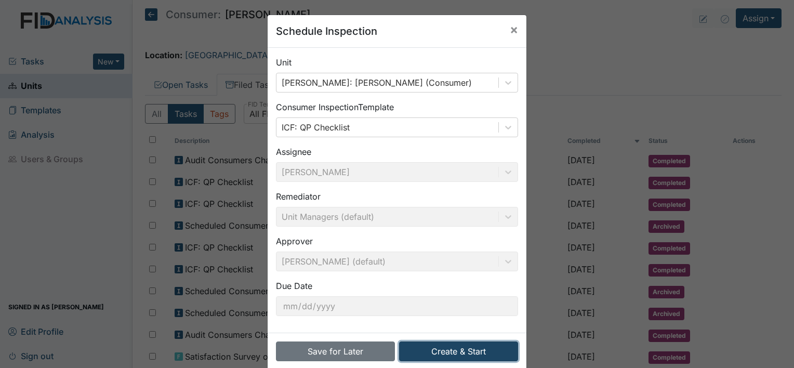
click at [424, 351] on button "Create & Start" at bounding box center [458, 351] width 119 height 20
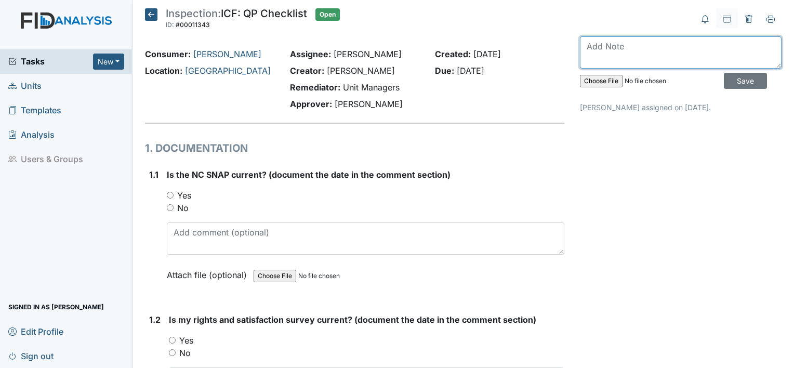
click at [614, 50] on textarea at bounding box center [681, 52] width 202 height 32
type textarea "[DATE]"
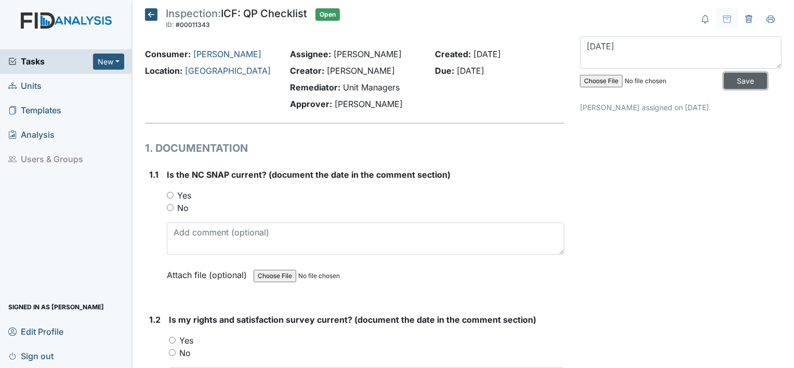
click at [735, 82] on input "Save" at bounding box center [745, 81] width 43 height 16
